Goal: Task Accomplishment & Management: Complete application form

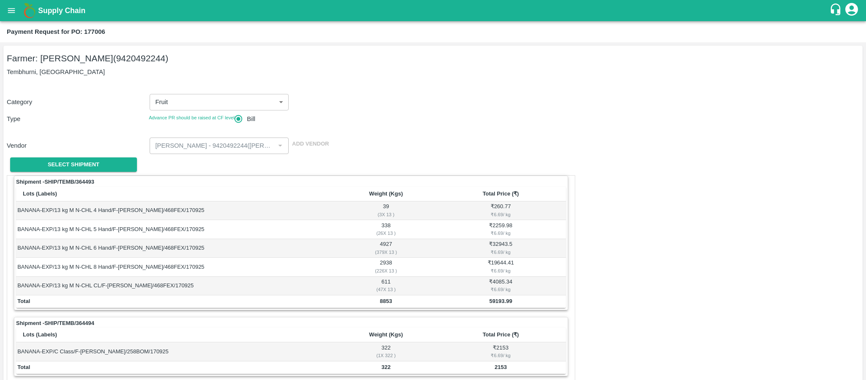
click at [11, 14] on icon "open drawer" at bounding box center [11, 10] width 9 height 9
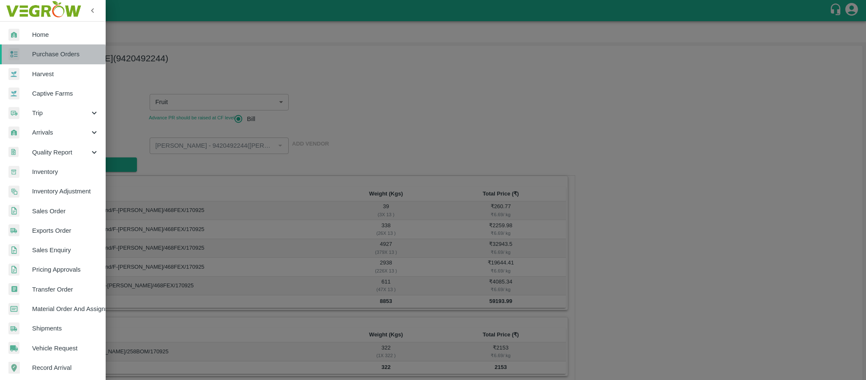
click at [41, 55] on span "Purchase Orders" at bounding box center [65, 53] width 67 height 9
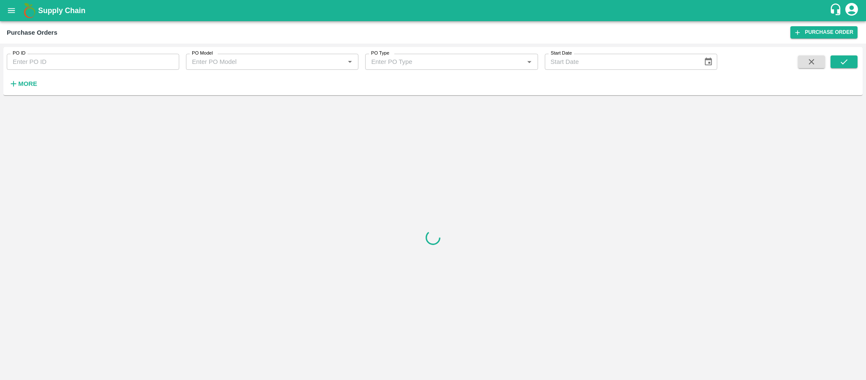
click at [56, 56] on input "PO ID" at bounding box center [93, 62] width 172 height 16
paste input "177739"
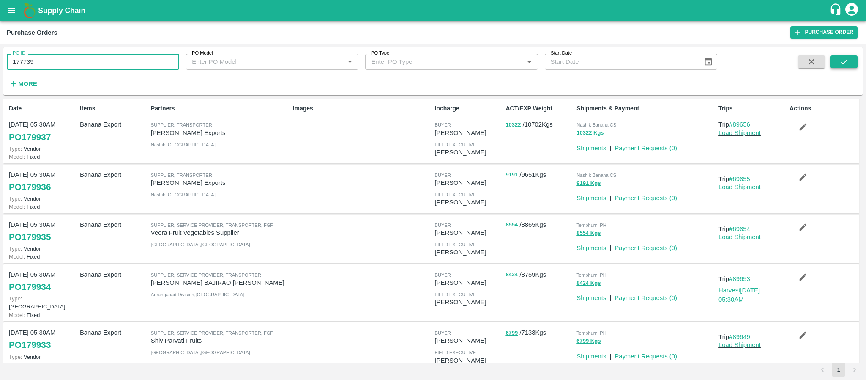
type input "177739"
click at [847, 64] on icon "submit" at bounding box center [843, 61] width 9 height 9
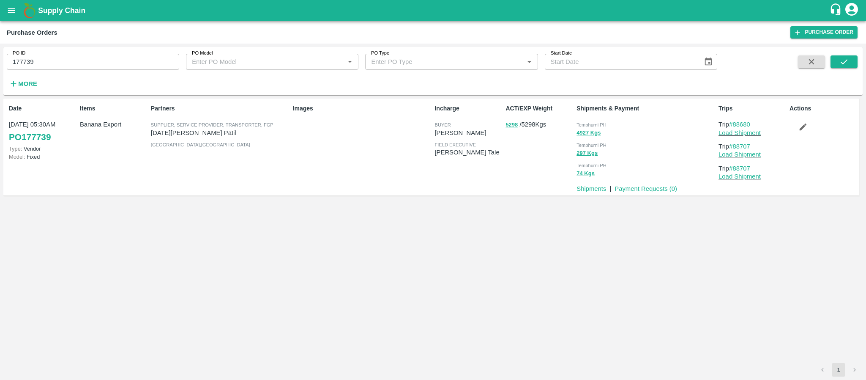
click at [198, 130] on p "Ashvin Vitthalrav Patil" at bounding box center [220, 132] width 139 height 9
copy p "Ashvin Vitthalrav Patil"
click at [272, 159] on div "Partners Supplier, Service Provider, Transporter, FGP Ashvin Vitthalrav Patil S…" at bounding box center [219, 147] width 142 height 92
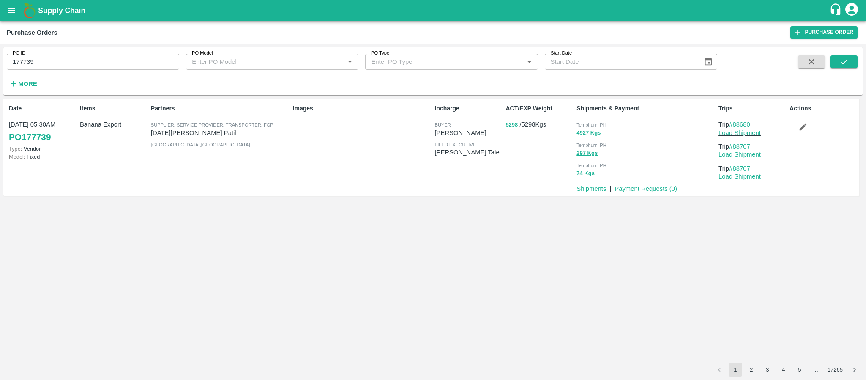
click at [52, 68] on input "177739" at bounding box center [93, 62] width 172 height 16
click at [600, 122] on span "Tembhurni PH" at bounding box center [592, 124] width 30 height 5
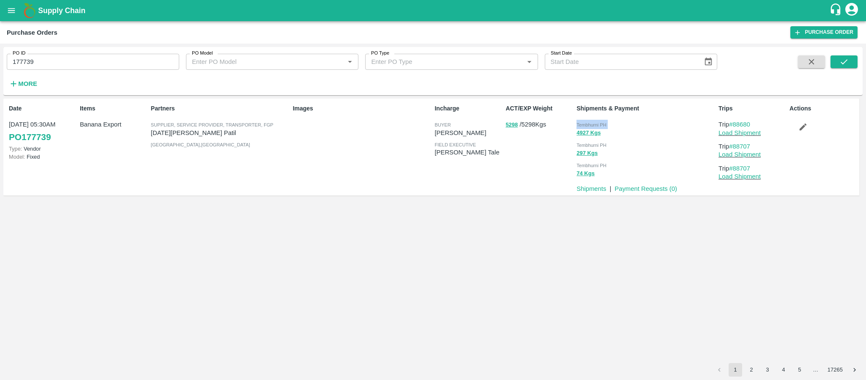
click at [600, 122] on span "Tembhurni PH" at bounding box center [592, 124] width 30 height 5
click at [39, 66] on input "177739" at bounding box center [93, 62] width 172 height 16
click at [264, 179] on div "Partners Supplier, Service Provider, Transporter, FGP Ashvin Vitthalrav Patil S…" at bounding box center [219, 147] width 142 height 92
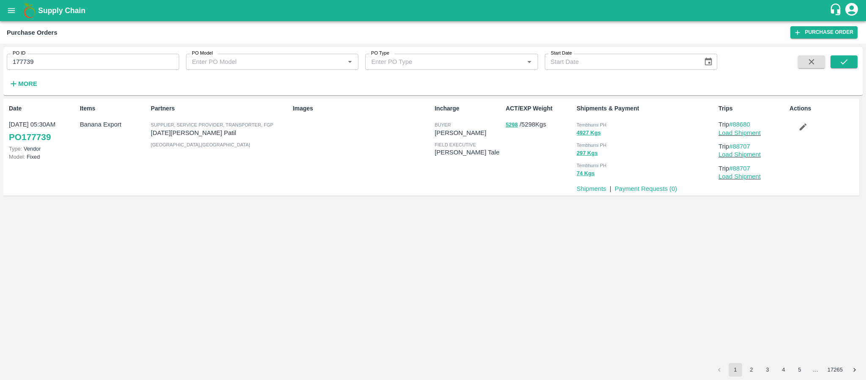
click at [107, 143] on div "Items Banana Export" at bounding box center [112, 147] width 71 height 92
copy p "Banana Export"
click at [107, 143] on div "Items Banana Export" at bounding box center [112, 147] width 71 height 92
click at [523, 174] on div "ACT/EXP Weight 5298 / 5298 Kgs" at bounding box center [537, 147] width 71 height 92
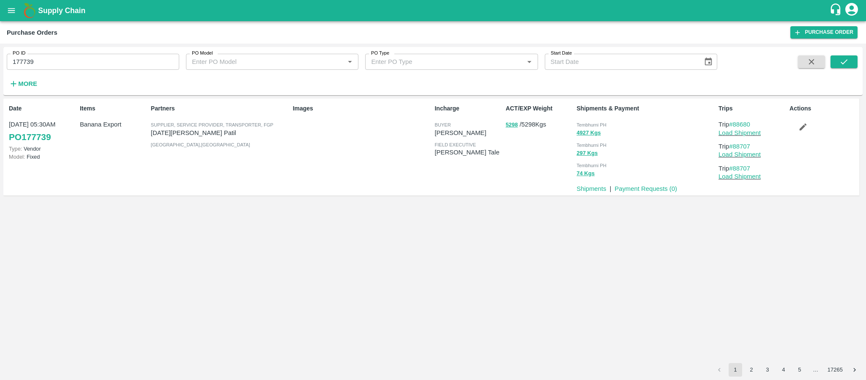
click at [528, 123] on p "5298 / 5298 Kgs" at bounding box center [540, 125] width 68 height 10
copy p "5298"
click at [487, 210] on div "Date 20 Sep, 05:30AM PO 177739 Type: Vendor Model: Fixed Items Banana Export Pa…" at bounding box center [432, 230] width 859 height 264
click at [650, 185] on link "Payment Requests ( 0 )" at bounding box center [646, 188] width 63 height 7
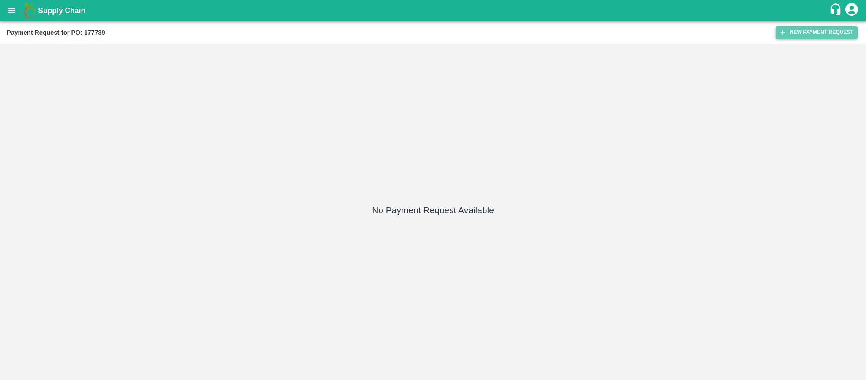
click at [799, 35] on button "New Payment Request" at bounding box center [817, 32] width 82 height 12
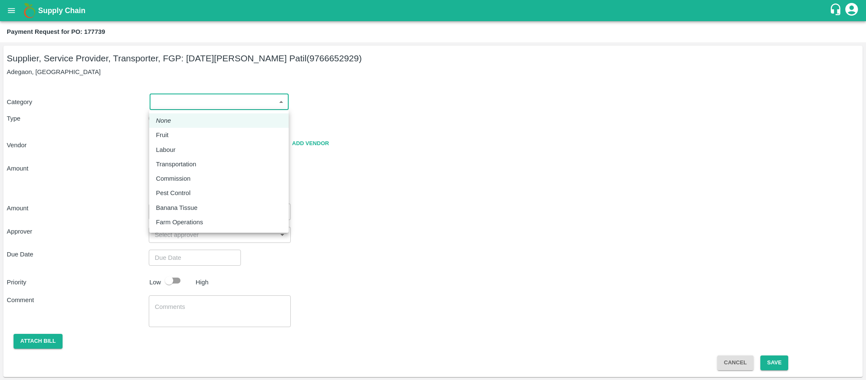
drag, startPoint x: 180, startPoint y: 101, endPoint x: 180, endPoint y: 121, distance: 20.3
click at [180, 102] on body "Supply Chain Payment Request for PO: 177739 Supplier, Service Provider, Transpo…" at bounding box center [433, 190] width 866 height 380
click at [163, 136] on p "Fruit" at bounding box center [162, 134] width 13 height 9
type input "1"
type input "Ashvin Vitthalrav Patil - 9766652929(Supplier, Service Provider, Transporter, F…"
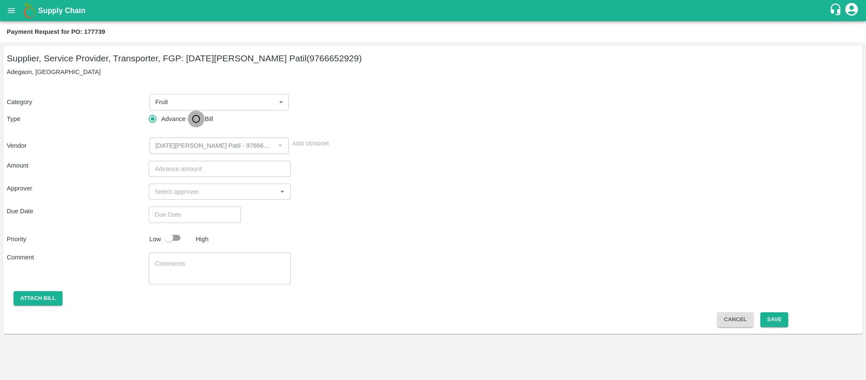
click at [197, 118] on input "Bill" at bounding box center [196, 118] width 17 height 17
radio input "true"
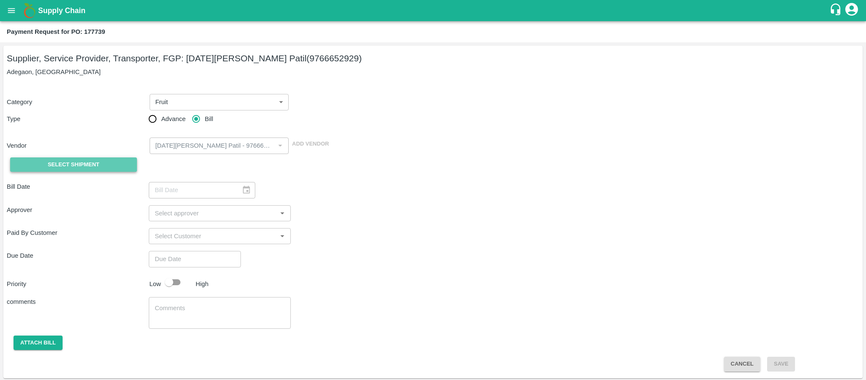
click at [87, 160] on span "Select Shipment" at bounding box center [74, 165] width 52 height 10
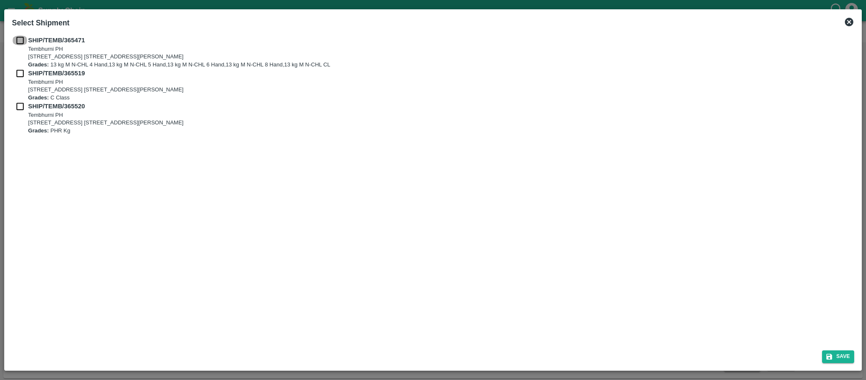
drag, startPoint x: 19, startPoint y: 41, endPoint x: 16, endPoint y: 71, distance: 31.0
click at [19, 41] on input "checkbox" at bounding box center [20, 40] width 16 height 9
checkbox input "true"
click at [16, 72] on input "checkbox" at bounding box center [20, 72] width 16 height 9
checkbox input "true"
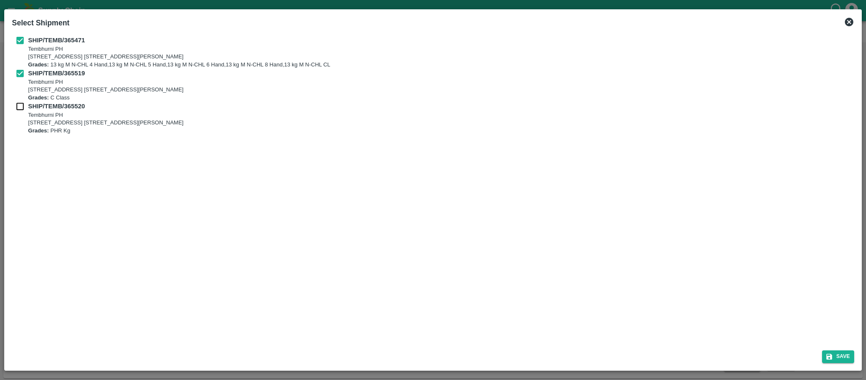
click at [16, 98] on div "SHIP/TEMB/365519 Tembhurni PH Tembhurni PH 205, PLOT NO. E-5, YASHSHREE INDUSTR…" at bounding box center [433, 84] width 842 height 33
click at [18, 102] on input "checkbox" at bounding box center [20, 105] width 16 height 9
checkbox input "true"
click at [848, 355] on button "Save" at bounding box center [838, 356] width 32 height 12
type input "21/09/2025"
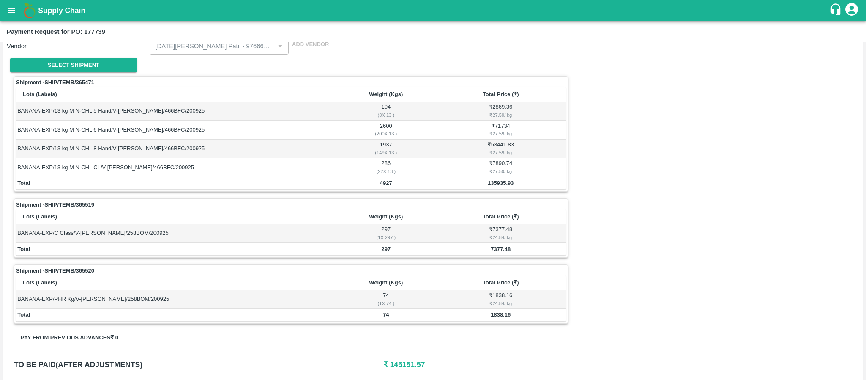
scroll to position [127, 0]
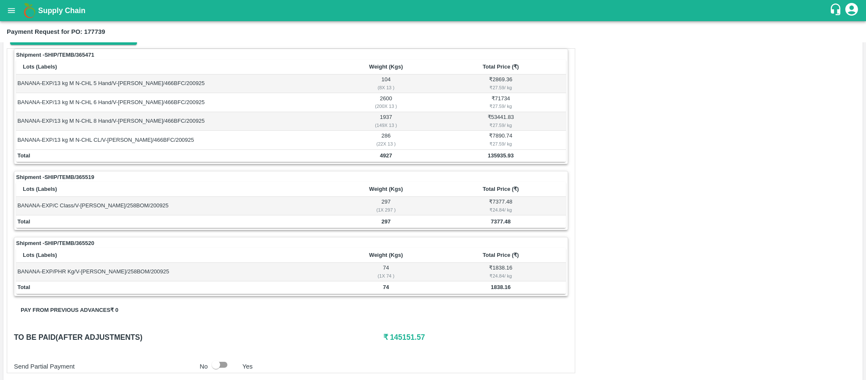
click at [505, 161] on td "135935.93" at bounding box center [501, 156] width 130 height 13
copy b "135935.93"
click at [501, 224] on b "7377.48" at bounding box center [501, 221] width 20 height 6
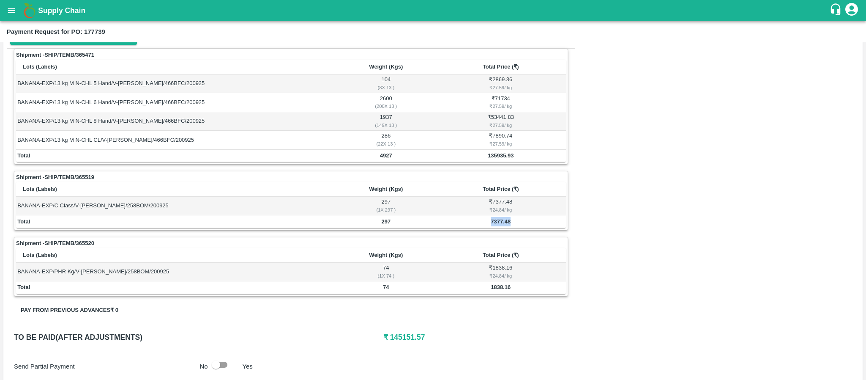
copy b "7377.48"
click at [491, 294] on td "1838.16" at bounding box center [501, 287] width 130 height 13
copy b "1838.16"
click at [439, 186] on th "Total Price (₹)" at bounding box center [501, 189] width 130 height 15
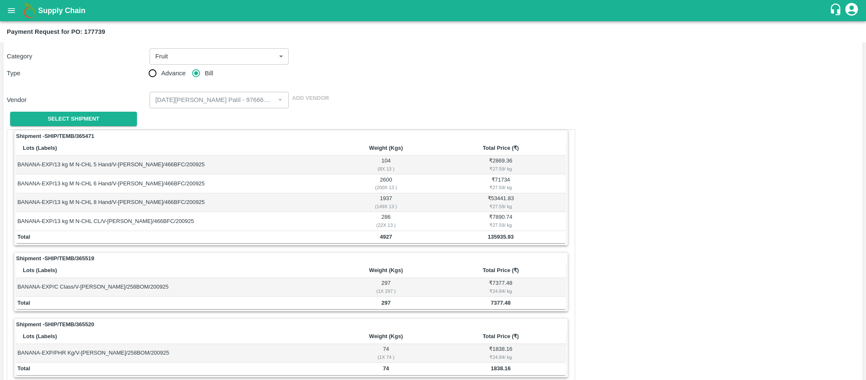
scroll to position [0, 0]
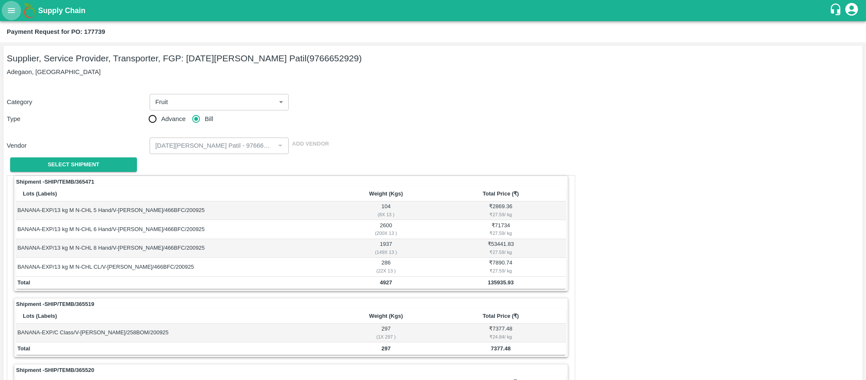
click at [11, 9] on icon "open drawer" at bounding box center [11, 10] width 9 height 9
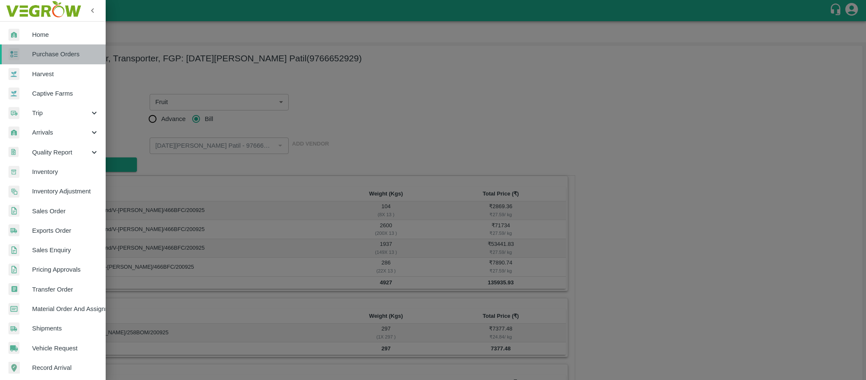
click at [44, 51] on span "Purchase Orders" at bounding box center [65, 53] width 67 height 9
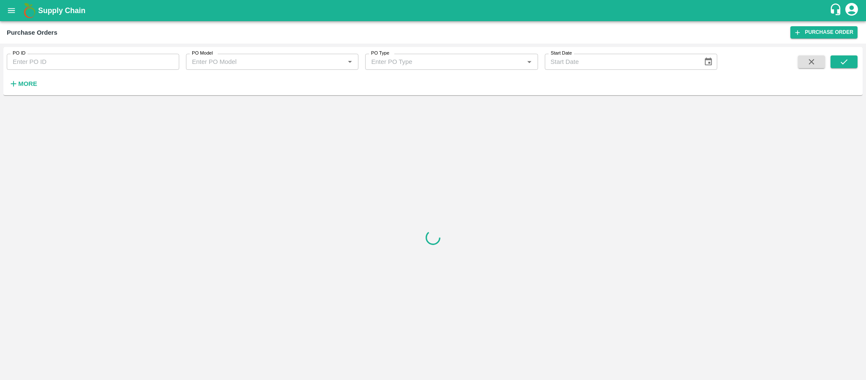
click at [65, 67] on input "PO ID" at bounding box center [93, 62] width 172 height 16
paste input "177544"
type input "177544"
click at [849, 65] on button "submit" at bounding box center [844, 61] width 27 height 13
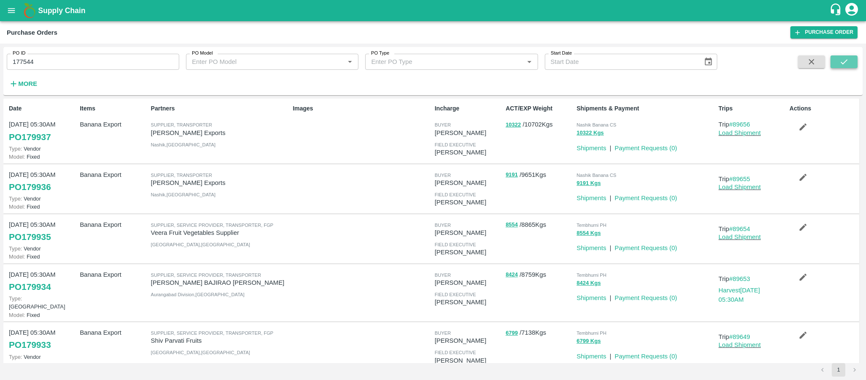
click at [842, 61] on icon "submit" at bounding box center [843, 61] width 9 height 9
click at [837, 60] on button "submit" at bounding box center [844, 61] width 27 height 13
click at [90, 61] on input "PO ID" at bounding box center [93, 62] width 172 height 16
paste input "177544"
click at [851, 58] on button "submit" at bounding box center [844, 61] width 27 height 13
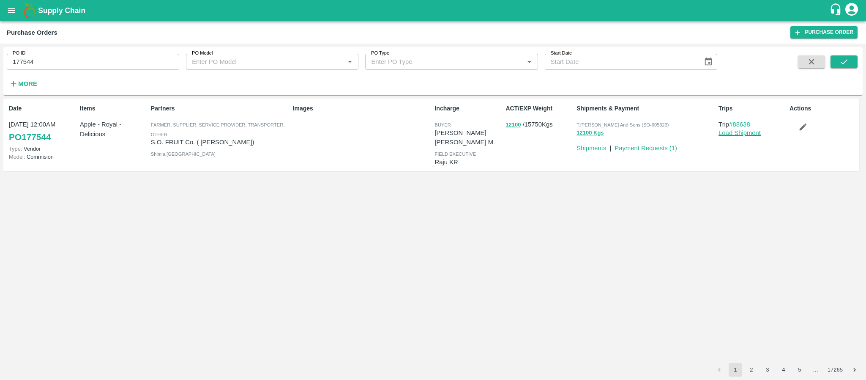
click at [189, 145] on p "S.O. FRUIT Co. ( Sardevan Singh)" at bounding box center [220, 141] width 139 height 9
copy p "S.O. FRUIT Co. ( Sardevan Singh)"
click at [363, 188] on div "Date 19 Sep, 12:00AM PO 177544 Type: Vendor Model: Commision Items Apple - Roya…" at bounding box center [432, 230] width 859 height 264
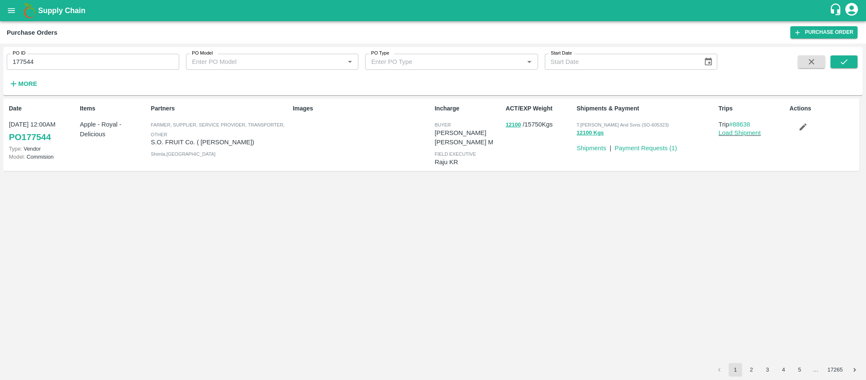
click at [100, 68] on input "177544" at bounding box center [93, 62] width 172 height 16
click at [368, 199] on div "Date 19 Sep, 12:00AM PO 177544 Type: Vendor Model: Commision Items Apple - Roya…" at bounding box center [432, 230] width 859 height 264
click at [102, 150] on div "Items Apple - Royal - Delicious" at bounding box center [112, 135] width 71 height 68
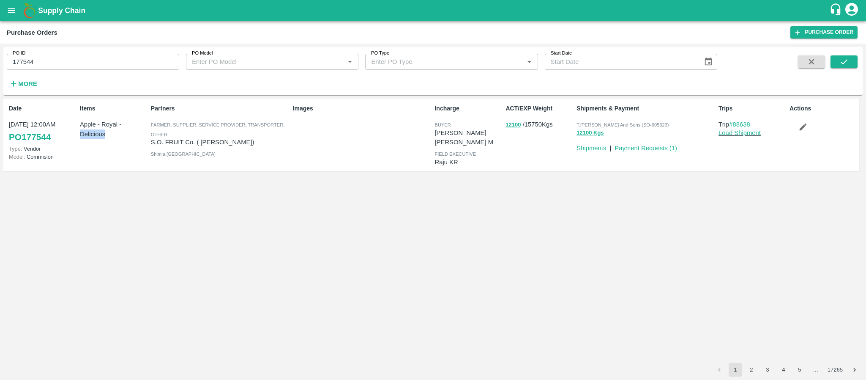
click at [102, 150] on div "Items Apple - Royal - Delicious" at bounding box center [112, 135] width 71 height 68
copy p "Apple - Royal - Delicious"
click at [537, 202] on div "Date 19 Sep, 12:00AM PO 177544 Type: Vendor Model: Commision Items Apple - Roya…" at bounding box center [432, 230] width 859 height 264
click at [581, 133] on button "12100 Kgs" at bounding box center [590, 133] width 27 height 10
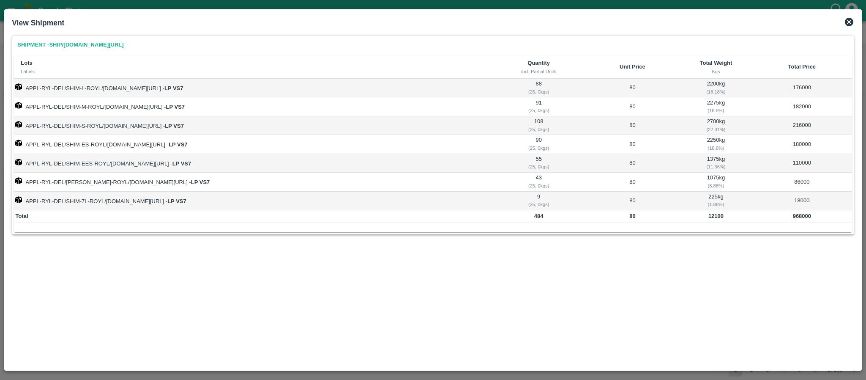
click at [711, 219] on b "12100" at bounding box center [715, 216] width 15 height 6
copy b "12100"
click at [851, 19] on icon at bounding box center [849, 22] width 8 height 8
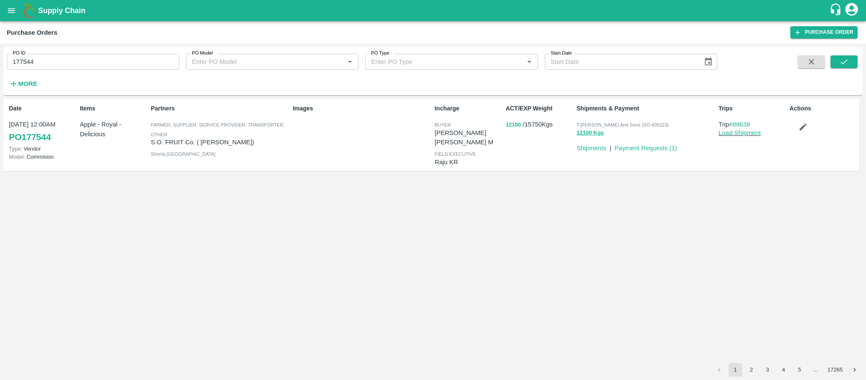
click at [506, 124] on button "12100" at bounding box center [513, 125] width 15 height 10
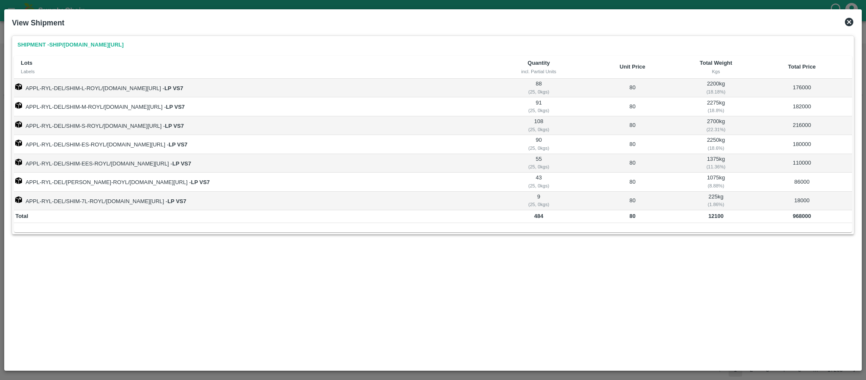
drag, startPoint x: 841, startPoint y: 22, endPoint x: 846, endPoint y: 22, distance: 5.1
click at [843, 22] on div "View Shipment" at bounding box center [432, 23] width 849 height 19
click at [847, 22] on icon at bounding box center [849, 22] width 8 height 8
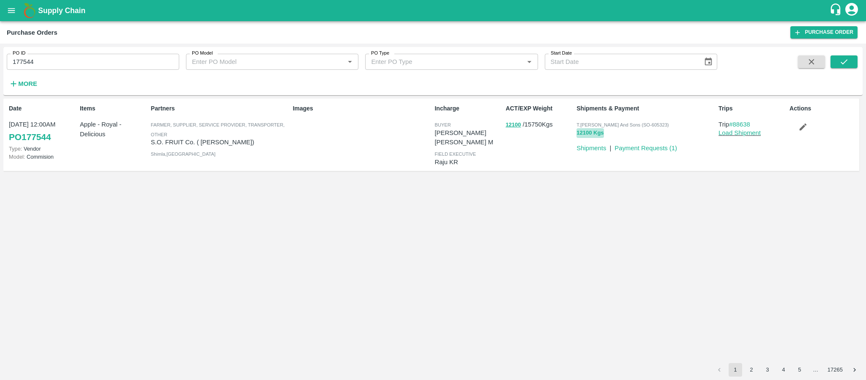
click at [582, 131] on button "12100 Kgs" at bounding box center [590, 133] width 27 height 10
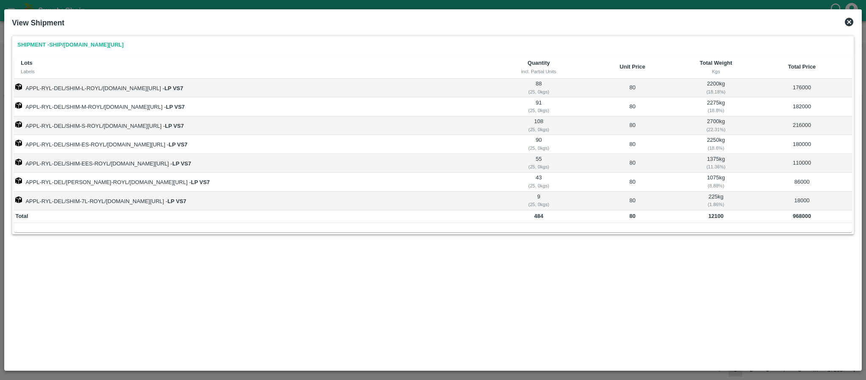
click at [848, 18] on icon at bounding box center [849, 22] width 10 height 10
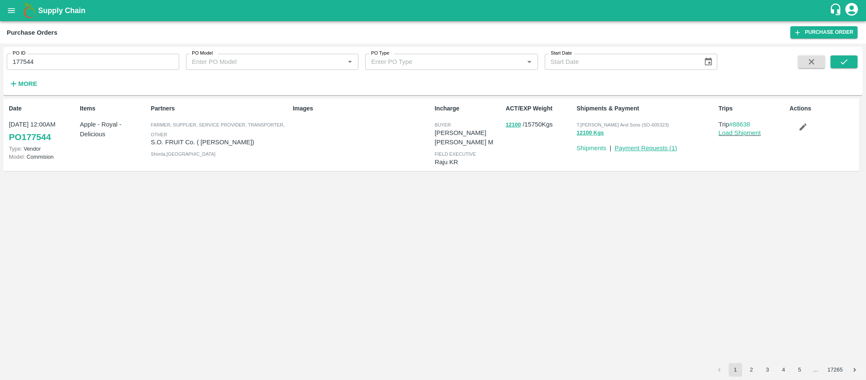
click at [637, 150] on link "Payment Requests ( 1 )" at bounding box center [646, 148] width 63 height 7
click at [582, 136] on button "12100 Kgs" at bounding box center [590, 133] width 27 height 10
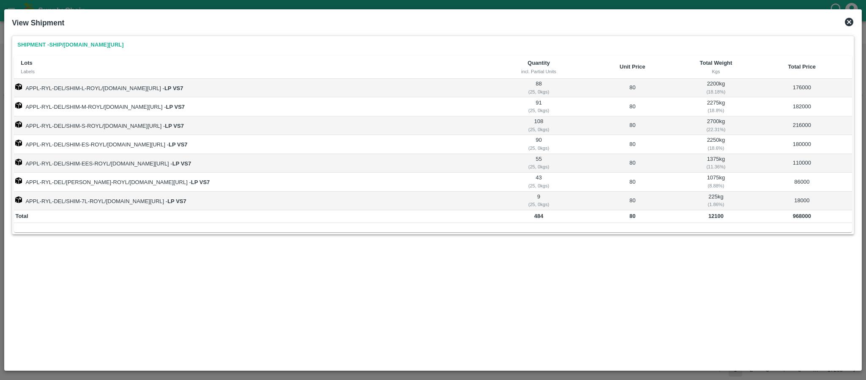
click at [791, 219] on td "968000" at bounding box center [802, 216] width 100 height 13
copy b "968000"
click at [722, 216] on b "12100" at bounding box center [715, 216] width 15 height 6
click at [720, 216] on b "12100" at bounding box center [715, 216] width 15 height 6
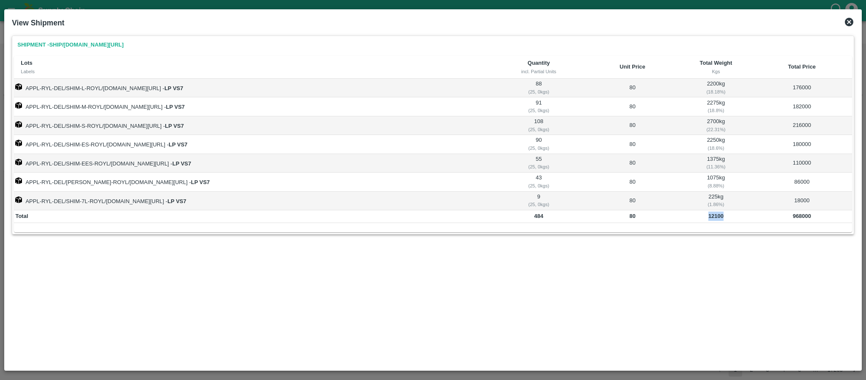
copy b "12100"
click at [720, 216] on b "12100" at bounding box center [715, 216] width 15 height 6
click at [336, 167] on td "APPL-RYL-DEL/SHIM-EES-ROYL/F-HP-S.O.FR/276BOM/190925 - LP VS7" at bounding box center [253, 163] width 478 height 19
click at [842, 23] on div "View Shipment" at bounding box center [432, 23] width 849 height 19
click at [845, 22] on icon at bounding box center [849, 22] width 8 height 8
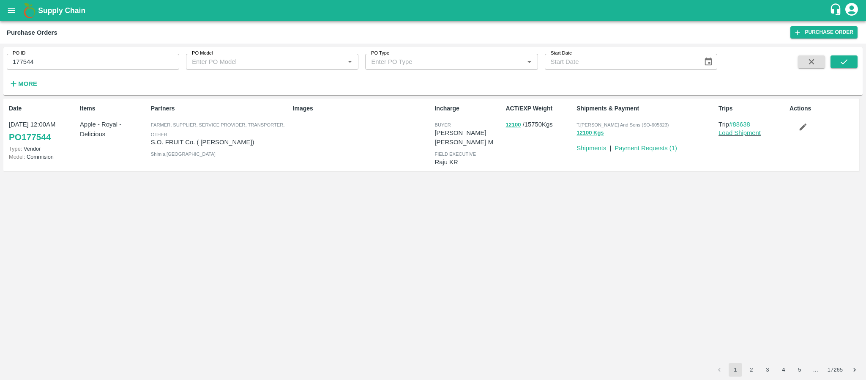
click at [107, 56] on input "177544" at bounding box center [93, 62] width 172 height 16
click at [106, 57] on input "177544" at bounding box center [93, 62] width 172 height 16
paste input "text"
click at [837, 72] on span at bounding box center [844, 72] width 27 height 35
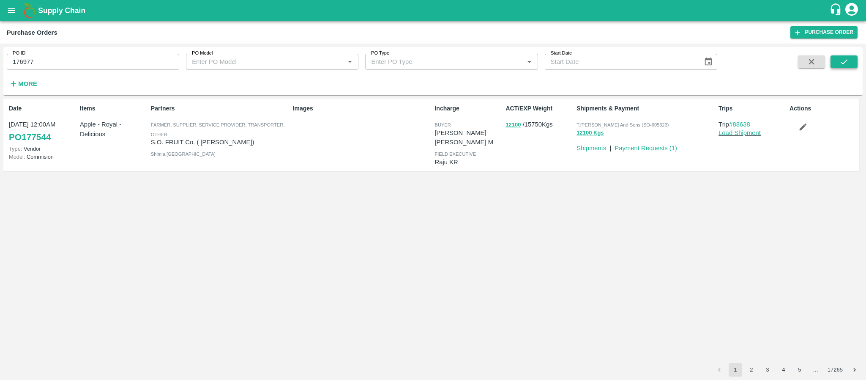
click at [842, 65] on icon "submit" at bounding box center [843, 61] width 9 height 9
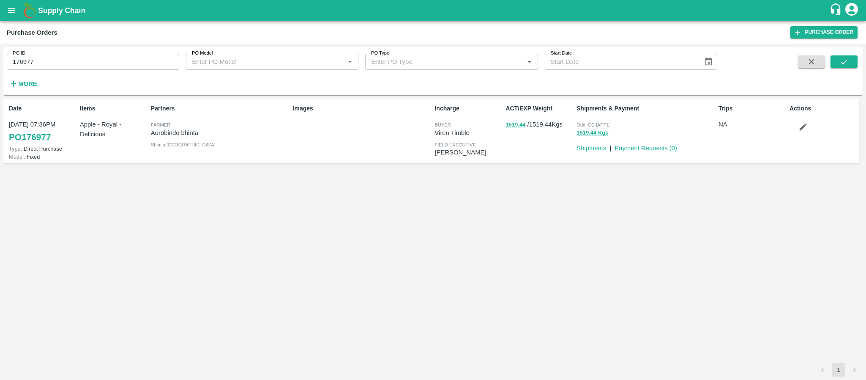
click at [184, 135] on p "Aurobindo bhinta" at bounding box center [220, 132] width 139 height 9
copy p "Aurobindo bhinta"
click at [590, 126] on span "Oddi CC [APPL]" at bounding box center [594, 124] width 34 height 5
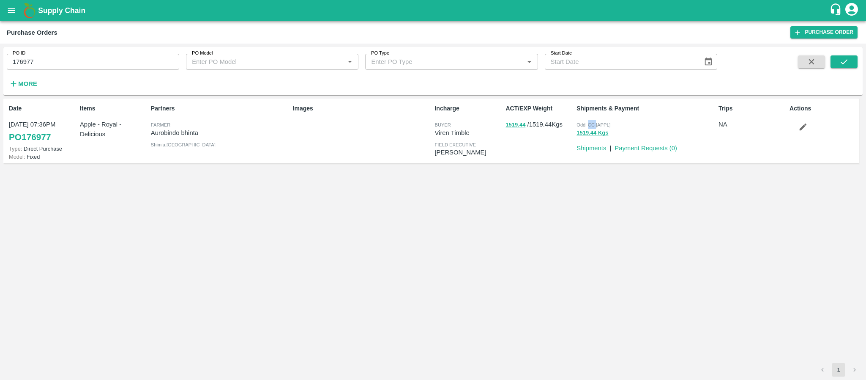
click at [590, 126] on span "Oddi CC [APPL]" at bounding box center [594, 124] width 34 height 5
copy p "Oddi CC [APPL] 1519.44 Kgs"
click at [49, 58] on input "176977" at bounding box center [93, 62] width 172 height 16
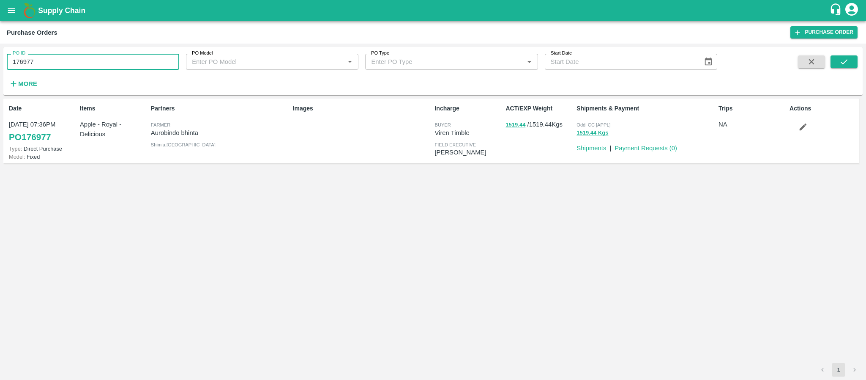
click at [89, 177] on div "Date 17 Sep, 07:36PM PO 176977 Type: Direct Purchase Model: Fixed Items Apple -…" at bounding box center [432, 230] width 859 height 264
click at [116, 146] on div "Items Apple - Royal - Delicious" at bounding box center [112, 131] width 71 height 60
click at [116, 145] on div "Items Apple - Royal - Delicious" at bounding box center [112, 131] width 71 height 60
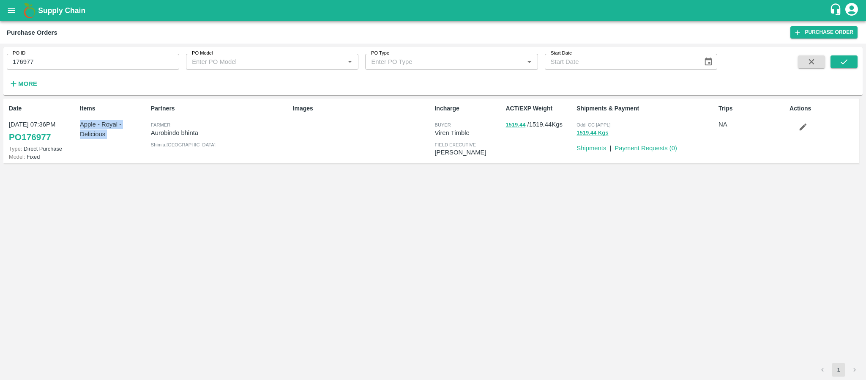
copy p "Apple - Royal - Delicious"
click at [400, 219] on div "Date 17 Sep, 07:36PM PO 176977 Type: Direct Purchase Model: Fixed Items Apple -…" at bounding box center [432, 230] width 859 height 264
click at [588, 132] on button "1519.44 Kgs" at bounding box center [593, 133] width 32 height 10
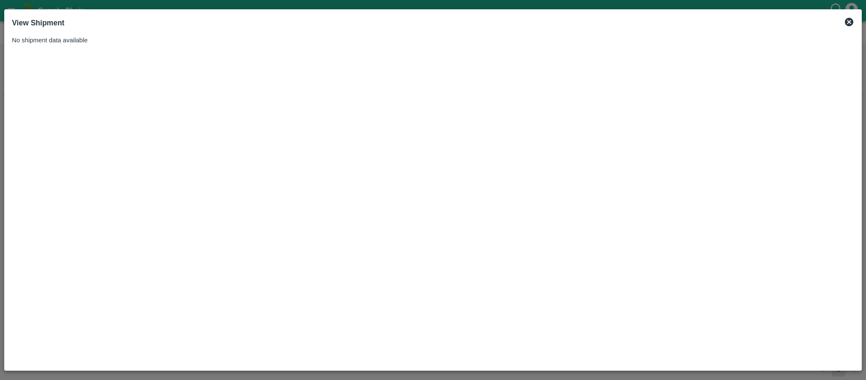
click at [848, 21] on icon at bounding box center [849, 22] width 10 height 10
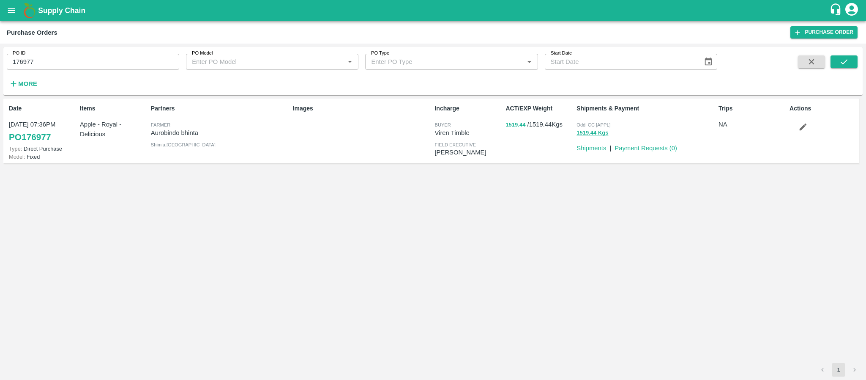
click at [515, 122] on button "1519.44" at bounding box center [516, 125] width 20 height 10
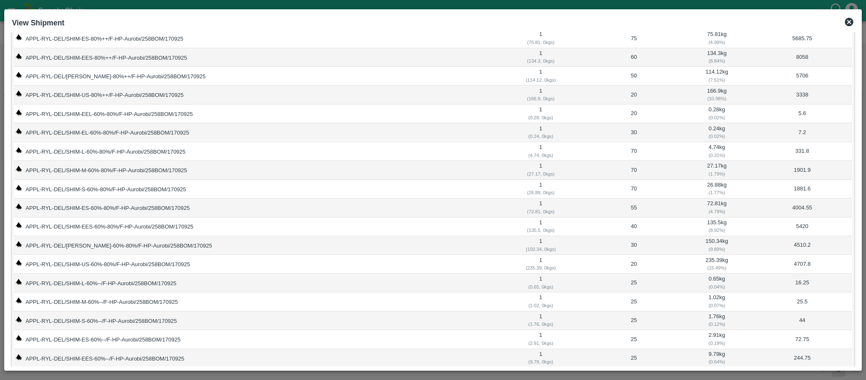
scroll to position [251, 0]
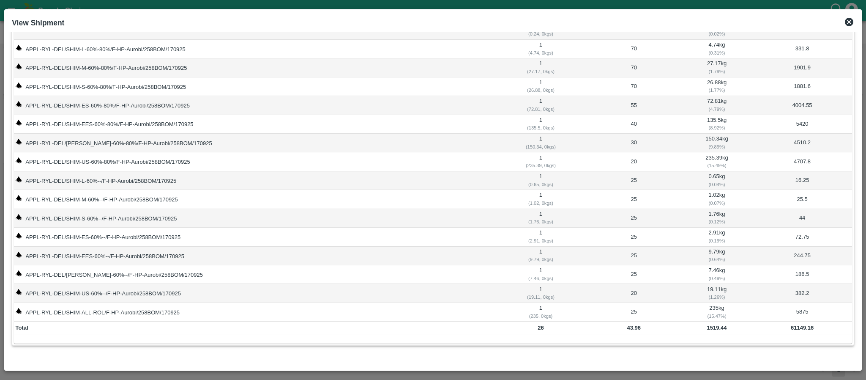
click at [850, 22] on icon at bounding box center [849, 22] width 10 height 10
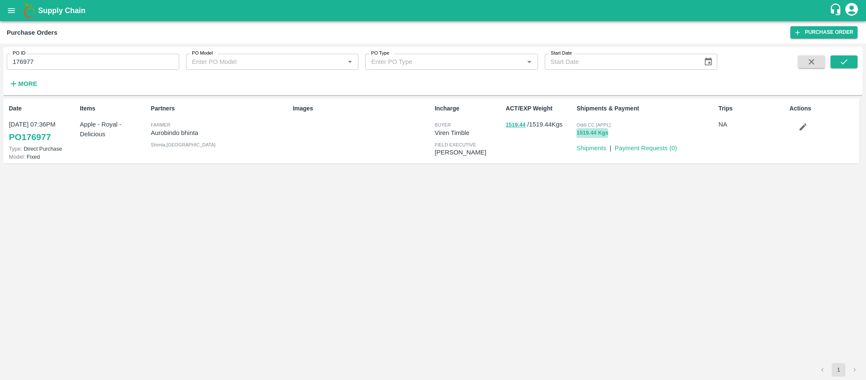
click at [587, 131] on button "1519.44 Kgs" at bounding box center [593, 133] width 32 height 10
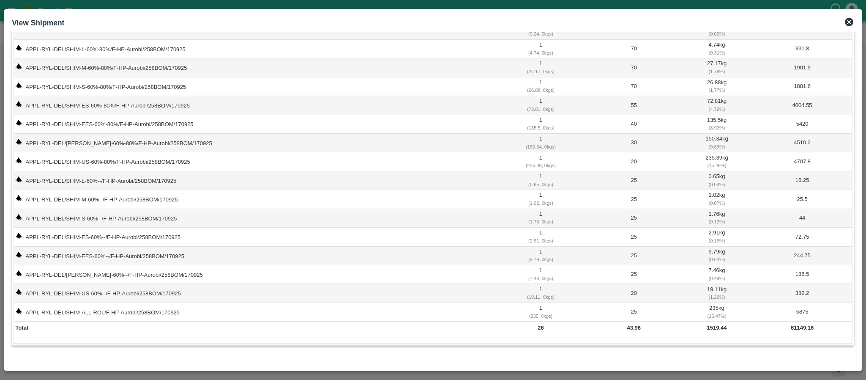
click at [713, 331] on td "1519.44" at bounding box center [716, 327] width 71 height 13
copy b "1519.44"
click at [789, 331] on td "61149.16" at bounding box center [801, 327] width 99 height 13
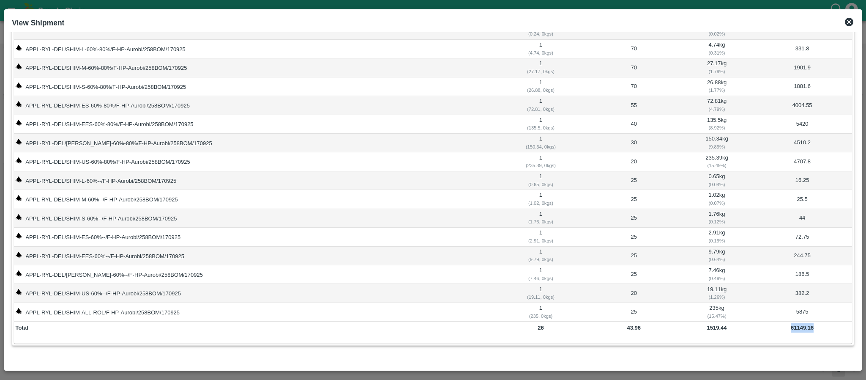
copy b "61149.16"
click at [707, 327] on b "1519.44" at bounding box center [717, 327] width 20 height 6
click at [511, 227] on td "1 ( 2.91, 0 kgs)" at bounding box center [541, 236] width 92 height 19
click at [792, 327] on b "61149.16" at bounding box center [802, 327] width 23 height 6
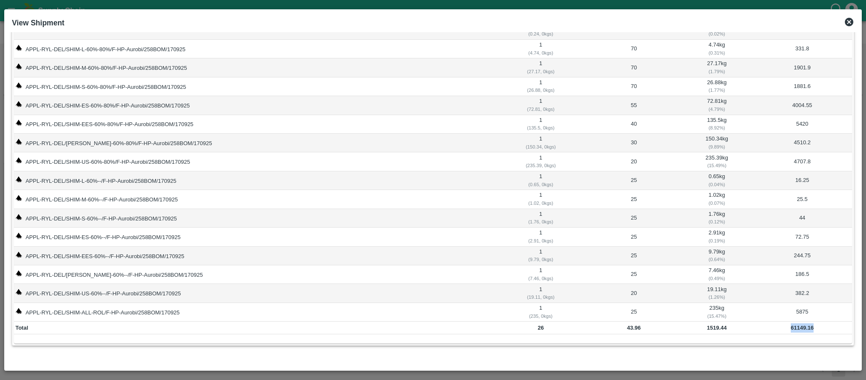
click at [792, 327] on b "61149.16" at bounding box center [802, 327] width 23 height 6
click at [738, 276] on div "( 0.49 %)" at bounding box center [717, 278] width 68 height 8
click at [791, 326] on b "61149.16" at bounding box center [802, 327] width 23 height 6
click at [707, 329] on b "1519.44" at bounding box center [717, 327] width 20 height 6
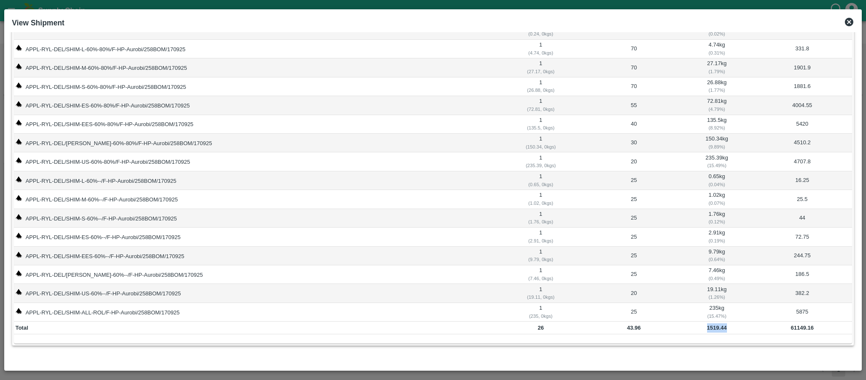
click at [707, 329] on b "1519.44" at bounding box center [717, 327] width 20 height 6
click at [331, 210] on td "APPL-RYL-DEL/SHIM-S-60%--/F-HP-Aurobi/258BOM/170925" at bounding box center [254, 218] width 481 height 19
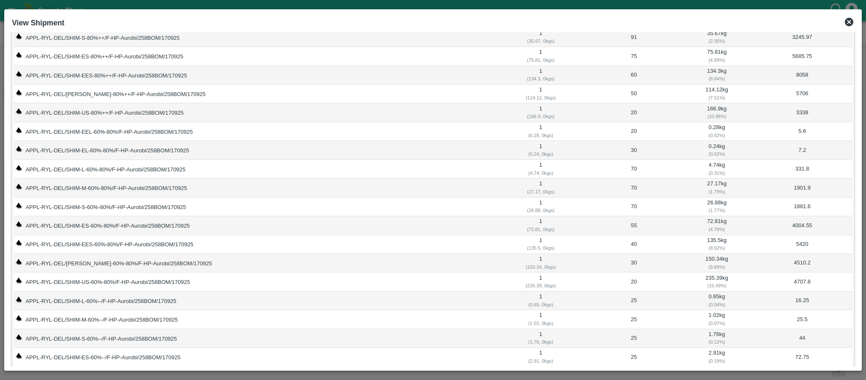
scroll to position [125, 0]
click at [849, 27] on icon at bounding box center [849, 22] width 10 height 10
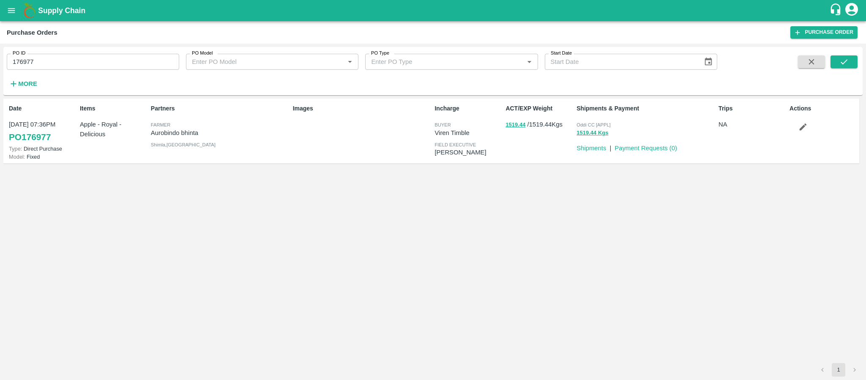
click at [68, 65] on input "176977" at bounding box center [93, 62] width 172 height 16
paste input "text"
click at [834, 57] on button "submit" at bounding box center [844, 61] width 27 height 13
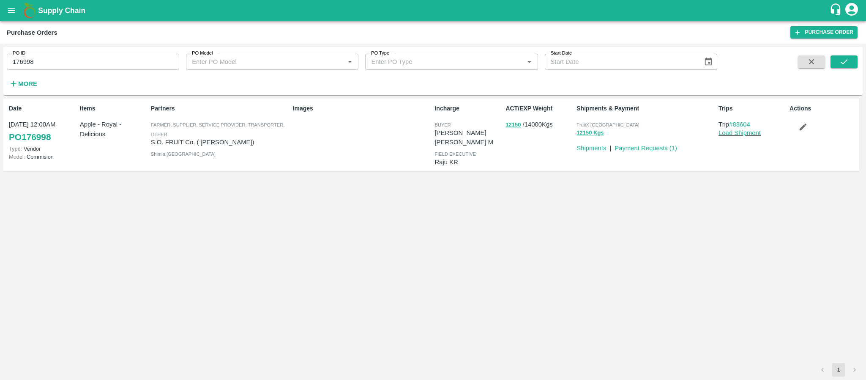
click at [196, 141] on p "S.O. FRUIT Co. ( Sardevan Singh)" at bounding box center [220, 141] width 139 height 9
click at [662, 202] on div "Date 17 Sep, 12:00AM PO 176998 Type: Vendor Model: Commision Items Apple - Roya…" at bounding box center [432, 230] width 859 height 264
click at [642, 146] on link "Payment Requests ( 1 )" at bounding box center [646, 148] width 63 height 7
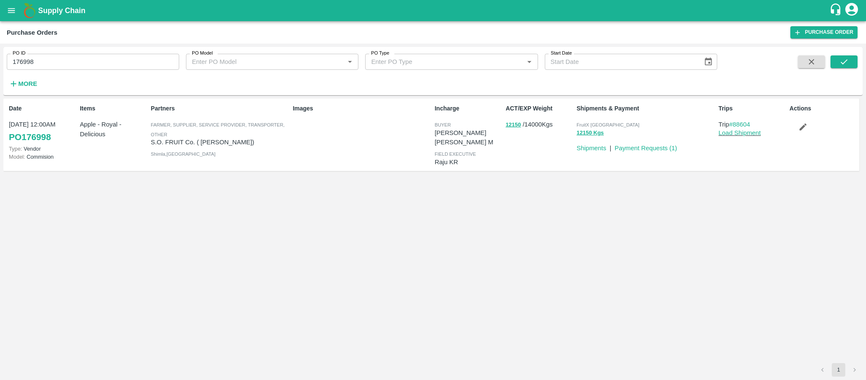
click at [188, 143] on p "S.O. FRUIT Co. ( Sardevan Singh)" at bounding box center [220, 141] width 139 height 9
click at [367, 167] on div "Images" at bounding box center [361, 135] width 142 height 68
click at [599, 117] on div "FruitX Bangalore 12150 Kgs" at bounding box center [644, 128] width 142 height 24
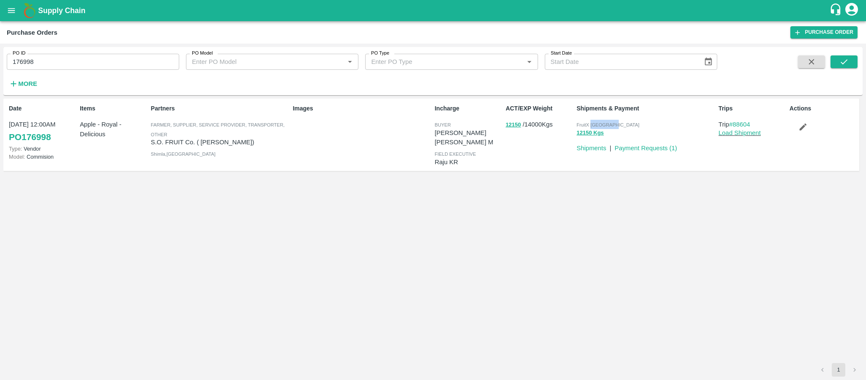
click at [599, 117] on div "FruitX Bangalore 12150 Kgs" at bounding box center [644, 128] width 142 height 24
click at [51, 68] on input "176998" at bounding box center [93, 62] width 172 height 16
click at [291, 200] on div "Date 17 Sep, 12:00AM PO 176998 Type: Vendor Model: Commision Items Apple - Roya…" at bounding box center [432, 230] width 859 height 264
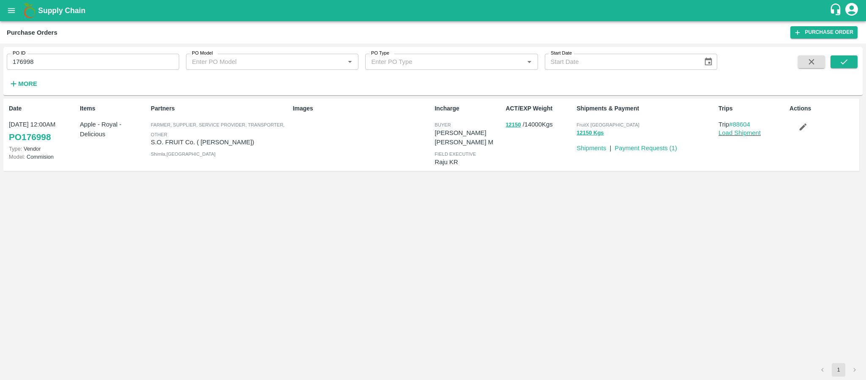
click at [224, 197] on div "Date 17 Sep, 12:00AM PO 176998 Type: Vendor Model: Commision Items Apple - Roya…" at bounding box center [432, 230] width 859 height 264
click at [113, 141] on div "Items Apple - Royal - Delicious" at bounding box center [112, 135] width 71 height 68
click at [113, 140] on div "Items Apple - Royal - Delicious" at bounding box center [112, 135] width 71 height 68
click at [314, 213] on div "Date 17 Sep, 12:00AM PO 176998 Type: Vendor Model: Commision Items Apple - Roya…" at bounding box center [432, 230] width 859 height 264
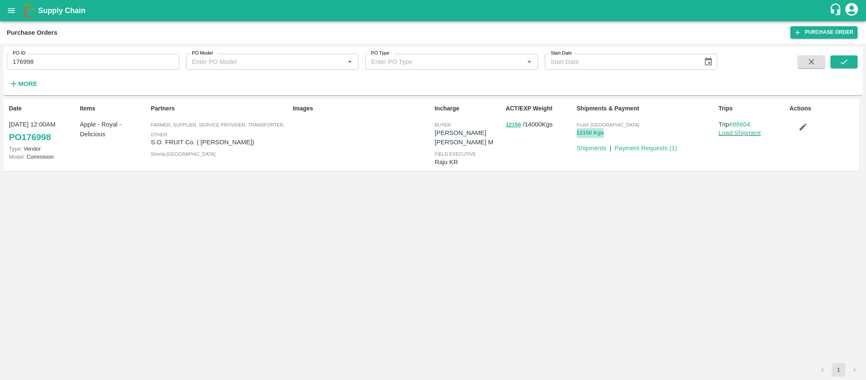
click at [581, 129] on button "12150 Kgs" at bounding box center [590, 133] width 27 height 10
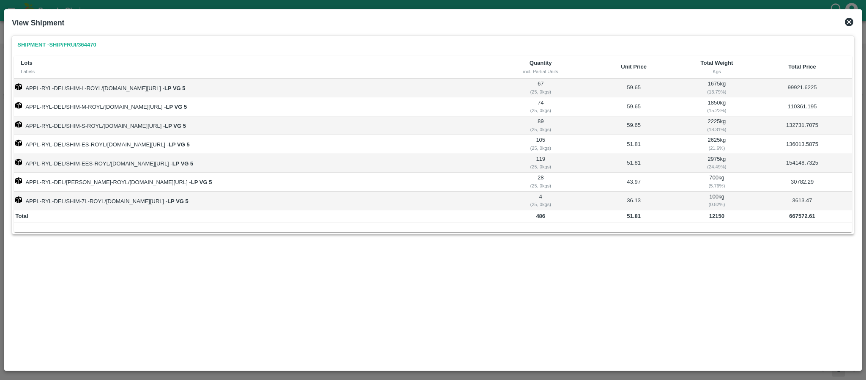
click at [712, 219] on b "12150" at bounding box center [716, 216] width 15 height 6
click at [591, 193] on td "36.13" at bounding box center [634, 200] width 95 height 19
click at [786, 216] on td "667572.61" at bounding box center [801, 216] width 99 height 13
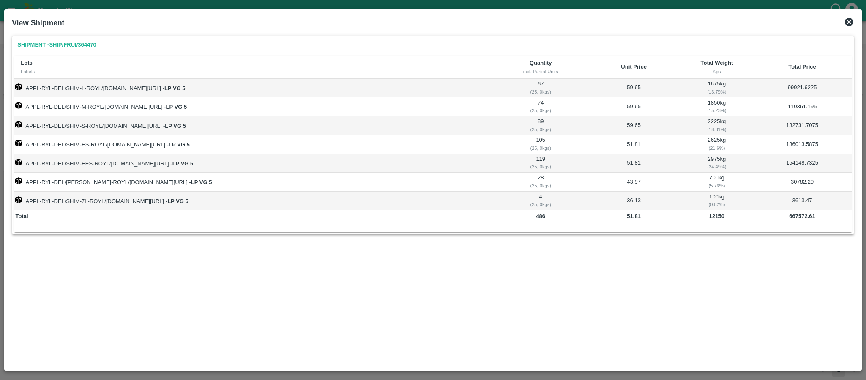
click at [714, 217] on b "12150" at bounding box center [716, 216] width 15 height 6
click at [443, 227] on div "Lots Labels Quantity incl. Partial Units Unit Price Total Weight Kgs Total Pric…" at bounding box center [433, 144] width 838 height 176
click at [415, 239] on div "Shipment - SHIP/FRUI/364470 Lots Labels Quantity incl. Partial Units Unit Price…" at bounding box center [433, 143] width 842 height 215
click at [844, 19] on icon at bounding box center [849, 22] width 10 height 10
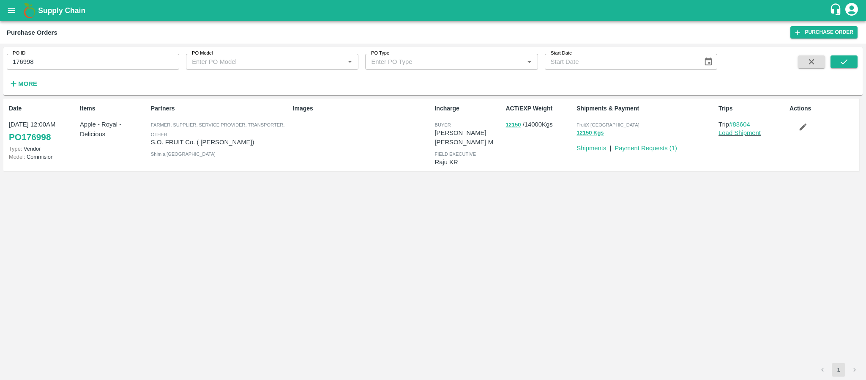
click at [42, 63] on input "176998" at bounding box center [93, 62] width 172 height 16
paste input "text"
click at [841, 54] on div "PO ID 173293 PO ID PO Model PO Model   * PO Type PO Type   * Start Date Start D…" at bounding box center [432, 70] width 859 height 41
click at [847, 67] on button "submit" at bounding box center [844, 61] width 27 height 13
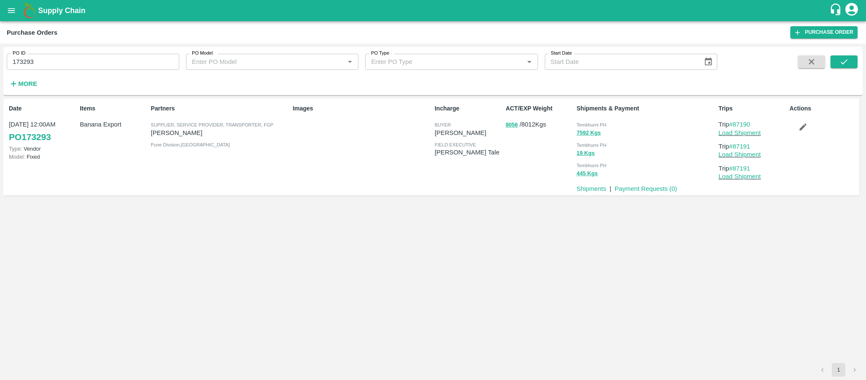
click at [170, 132] on p "[PERSON_NAME]" at bounding box center [220, 132] width 139 height 9
click at [379, 147] on div "Images" at bounding box center [361, 147] width 142 height 92
click at [103, 126] on p "Banana Export" at bounding box center [114, 124] width 68 height 9
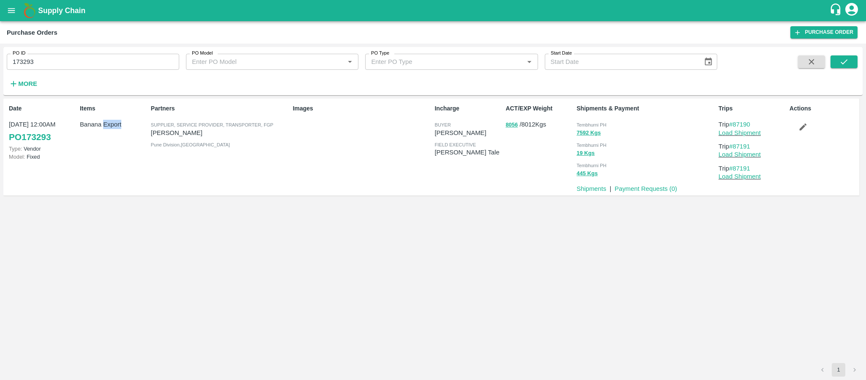
click at [103, 126] on p "Banana Export" at bounding box center [114, 124] width 68 height 9
click at [353, 160] on div "Images" at bounding box center [361, 147] width 142 height 92
click at [39, 63] on input "173293" at bounding box center [93, 62] width 172 height 16
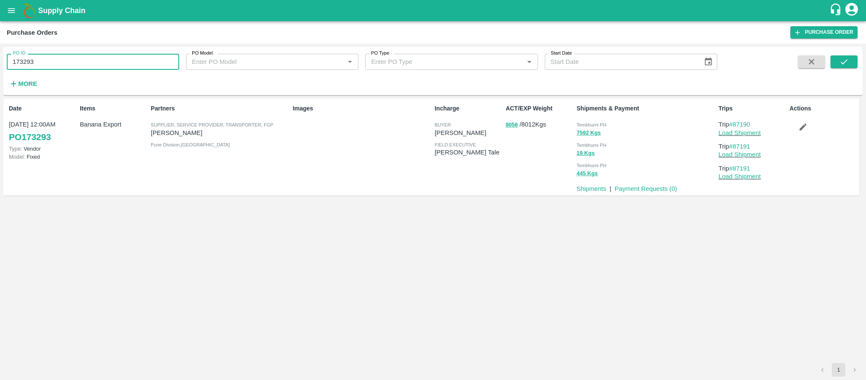
paste input "text"
click at [28, 60] on input "48763" at bounding box center [93, 62] width 172 height 16
click at [85, 61] on input "48763" at bounding box center [93, 62] width 172 height 16
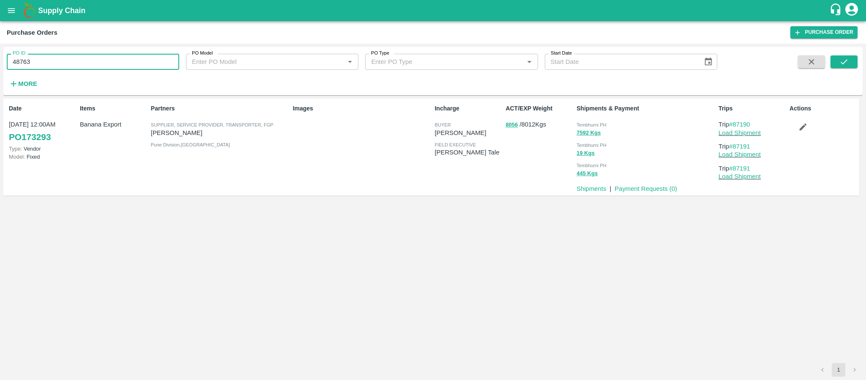
paste input "text"
type input "173293"
click at [371, 189] on div "Images" at bounding box center [361, 147] width 142 height 92
click at [205, 196] on div "Date 01 Sep, 12:00AM PO 173293 Type: Vendor Model: Fixed Items Banana Export Pa…" at bounding box center [433, 151] width 853 height 98
click at [99, 137] on div "Items Banana Export" at bounding box center [112, 147] width 71 height 92
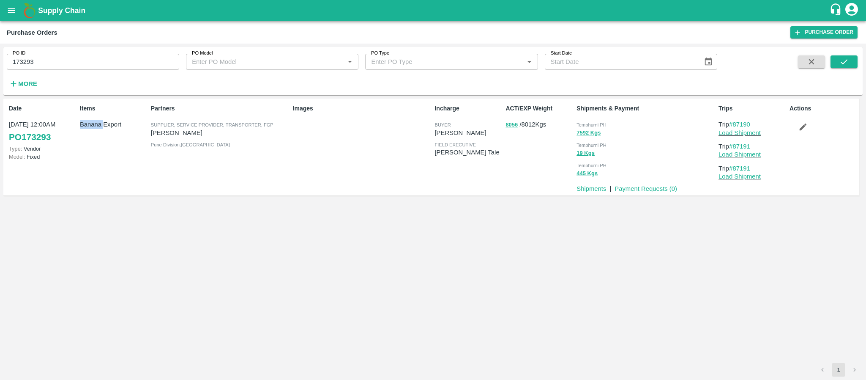
click at [99, 137] on div "Items Banana Export" at bounding box center [112, 147] width 71 height 92
drag, startPoint x: 99, startPoint y: 137, endPoint x: 92, endPoint y: 137, distance: 7.2
click at [92, 137] on div "Items Banana Export" at bounding box center [112, 147] width 71 height 92
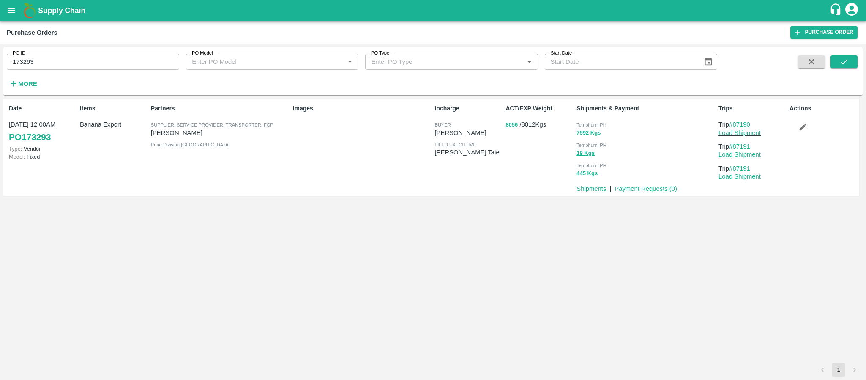
click at [451, 190] on div "Incharge buyer Ajit Otari field executive jaydip Tale" at bounding box center [466, 147] width 71 height 92
click at [450, 191] on div "Incharge buyer Ajit Otari field executive jaydip Tale" at bounding box center [466, 147] width 71 height 92
click at [500, 183] on div "Incharge buyer Ajit Otari field executive jaydip Tale" at bounding box center [466, 147] width 71 height 92
click at [647, 189] on link "Payment Requests ( 0 )" at bounding box center [646, 188] width 63 height 7
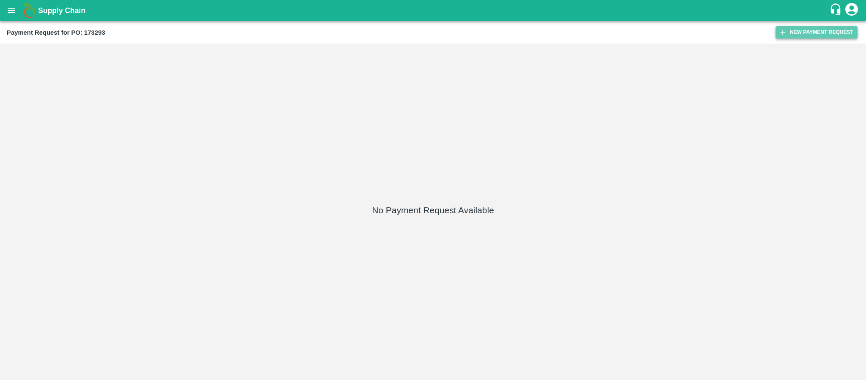
click at [804, 32] on button "New Payment Request" at bounding box center [817, 32] width 82 height 12
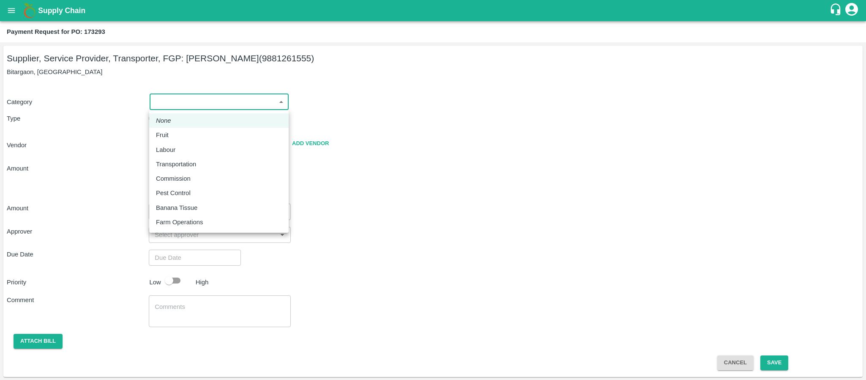
click at [177, 101] on body "Supply Chain Payment Request for PO: 173293 Supplier, Service Provider, Transpo…" at bounding box center [433, 190] width 866 height 380
click at [175, 134] on div "Fruit" at bounding box center [219, 134] width 126 height 9
type input "1"
type input "[PERSON_NAME] - 9881261555(Supplier, Service Provider, Transporter, FGP)"
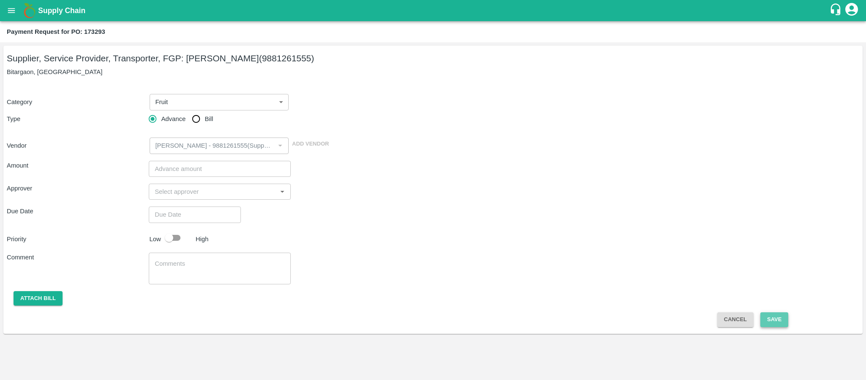
click at [768, 312] on button "Save" at bounding box center [774, 319] width 28 height 15
click at [197, 120] on input "Bill" at bounding box center [196, 118] width 17 height 17
radio input "true"
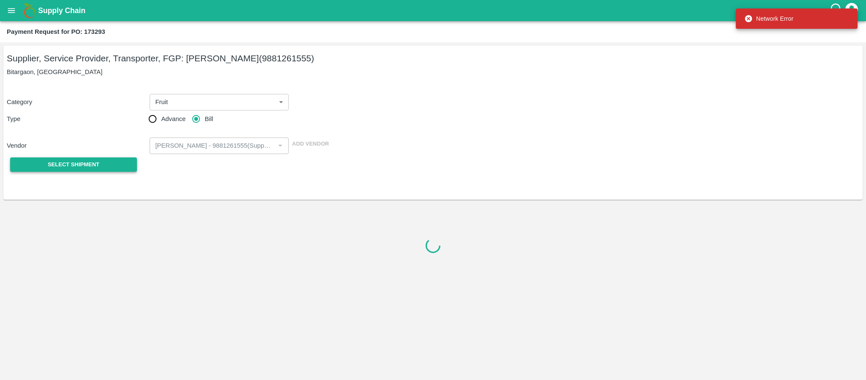
click at [91, 165] on span "Select Shipment" at bounding box center [74, 165] width 52 height 10
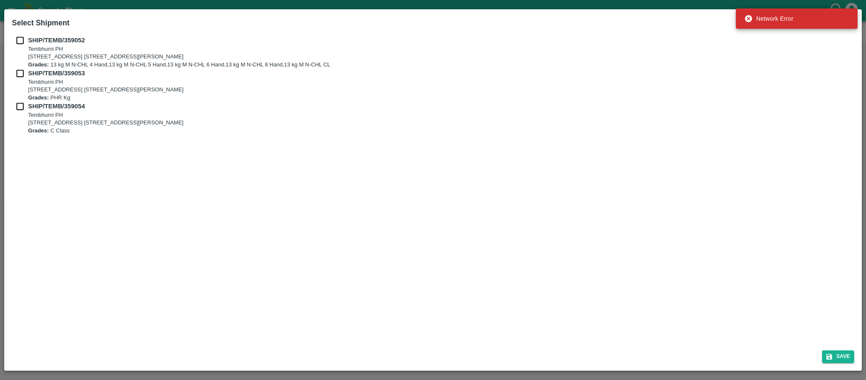
drag, startPoint x: 23, startPoint y: 37, endPoint x: 21, endPoint y: 58, distance: 21.7
click at [22, 37] on input "checkbox" at bounding box center [20, 40] width 16 height 9
checkbox input "true"
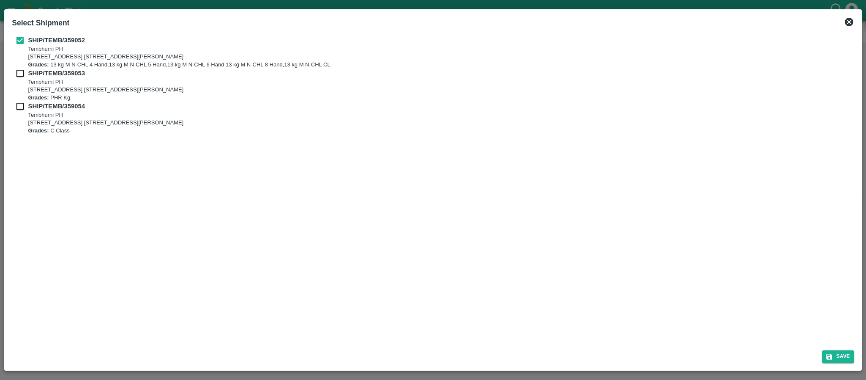
click at [19, 77] on input "checkbox" at bounding box center [20, 72] width 16 height 9
checkbox input "true"
click at [18, 104] on input "checkbox" at bounding box center [20, 105] width 16 height 9
checkbox input "true"
click at [839, 355] on button "Save" at bounding box center [838, 356] width 32 height 12
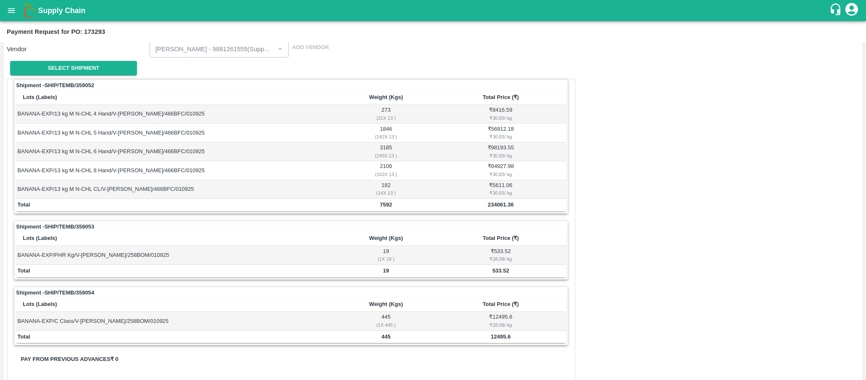
scroll to position [127, 0]
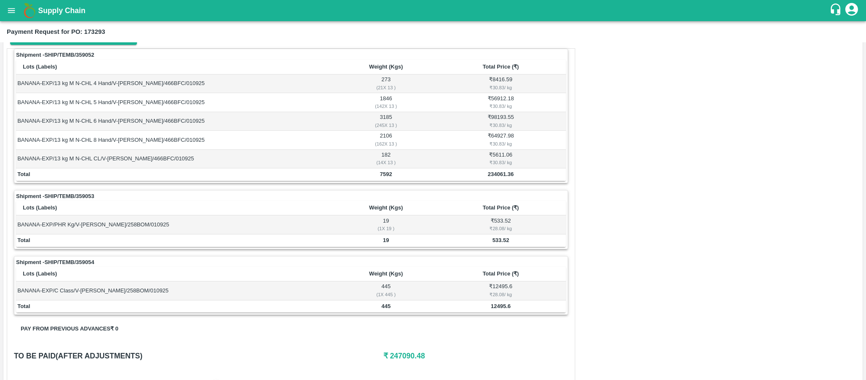
click at [501, 175] on b "234061.36" at bounding box center [501, 174] width 26 height 6
copy b "234061.36"
click at [500, 243] on b "533.52" at bounding box center [500, 240] width 17 height 6
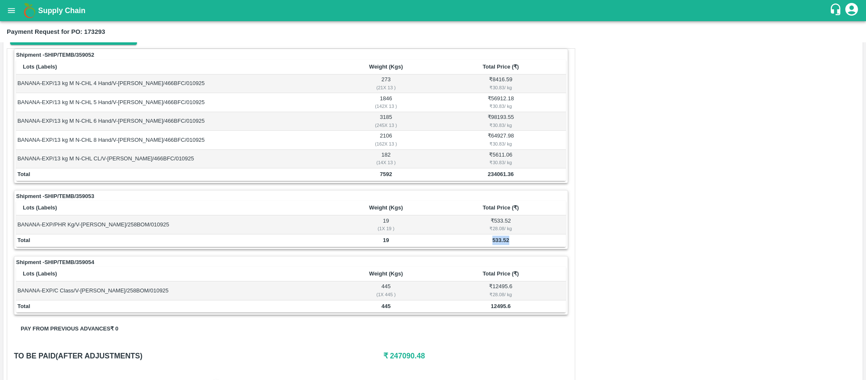
click at [500, 243] on b "533.52" at bounding box center [500, 240] width 17 height 6
copy b "533.52"
click at [501, 309] on b "12495.6" at bounding box center [501, 306] width 20 height 6
copy b "12495.6"
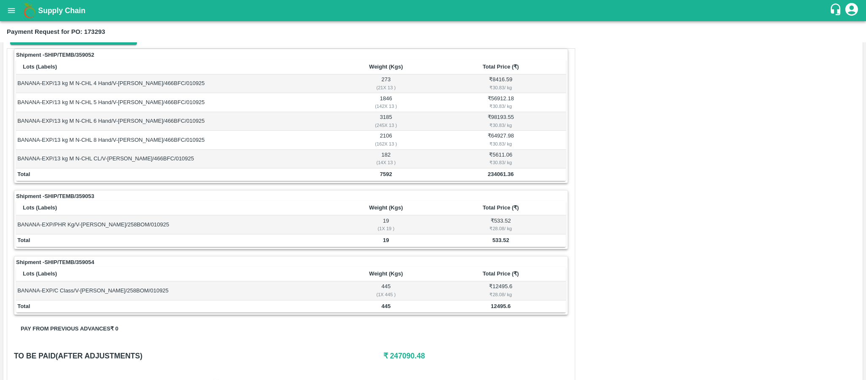
click at [350, 200] on div "Shipment - SHIP/TEMB/359053" at bounding box center [291, 196] width 550 height 8
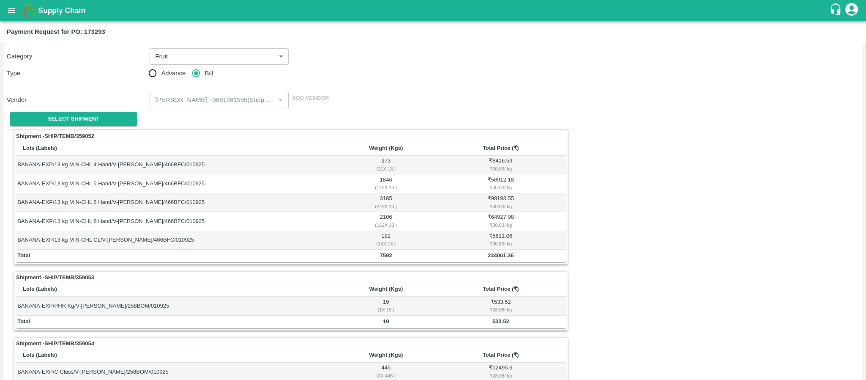
scroll to position [0, 0]
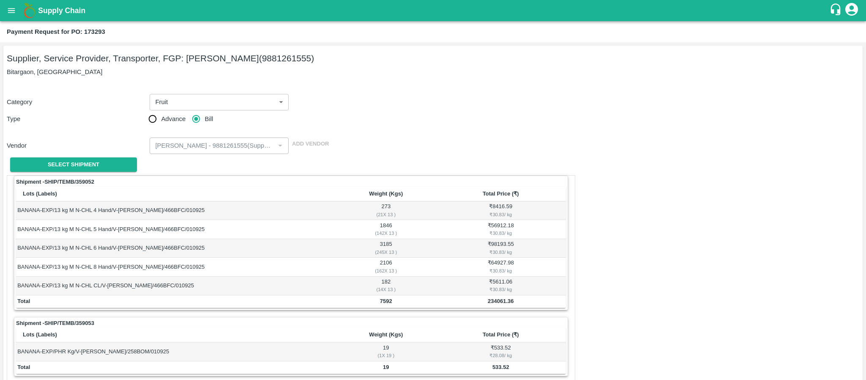
click at [384, 98] on div "Category Fruit 1 ​" at bounding box center [431, 100] width 856 height 20
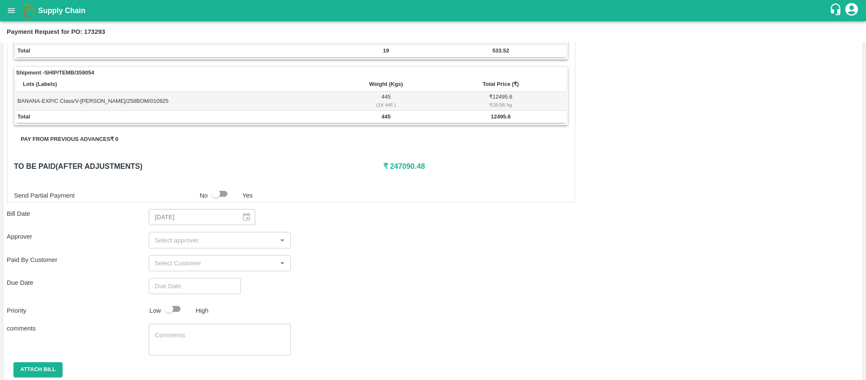
scroll to position [317, 0]
click at [219, 194] on input "checkbox" at bounding box center [216, 193] width 48 height 16
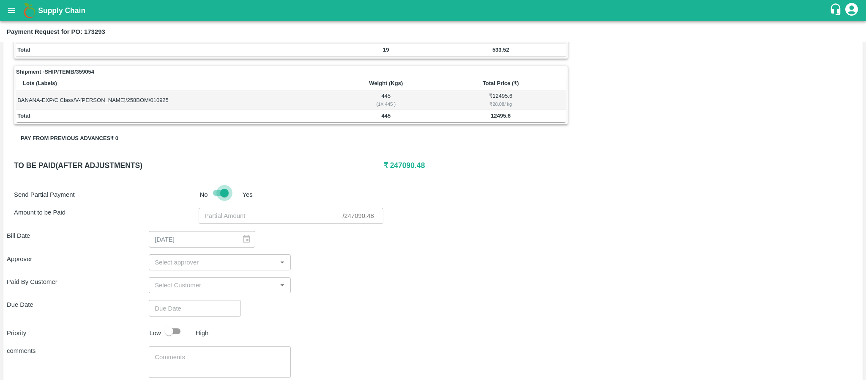
click at [219, 194] on input "checkbox" at bounding box center [224, 193] width 48 height 16
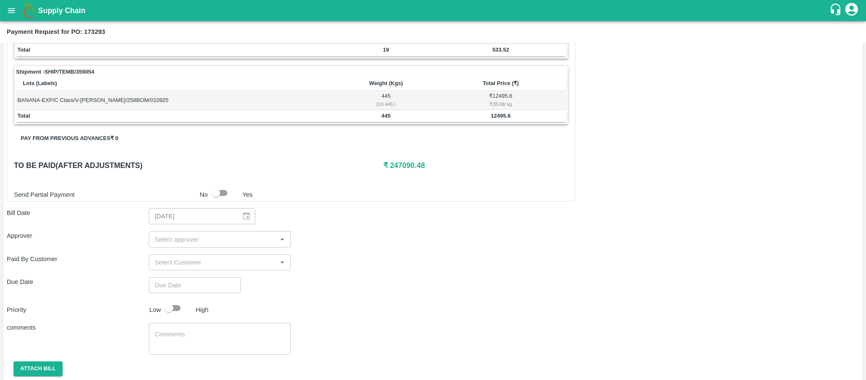
click at [219, 194] on input "checkbox" at bounding box center [216, 193] width 48 height 16
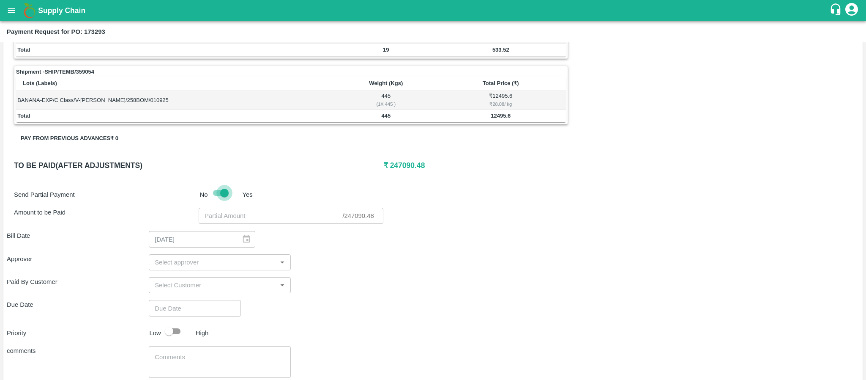
click at [219, 194] on input "checkbox" at bounding box center [224, 193] width 48 height 16
checkbox input "false"
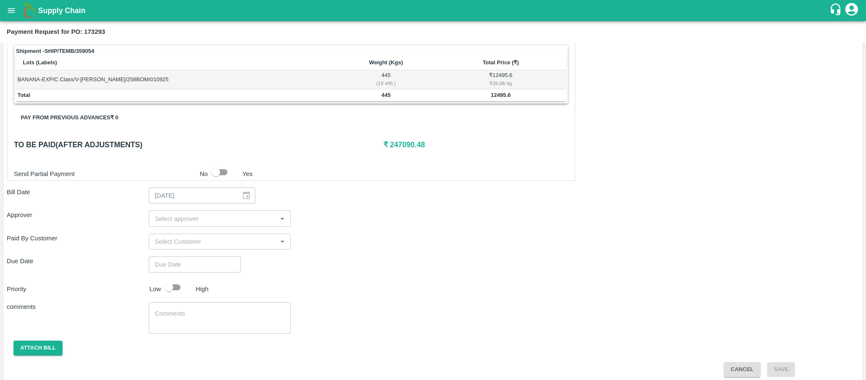
scroll to position [349, 0]
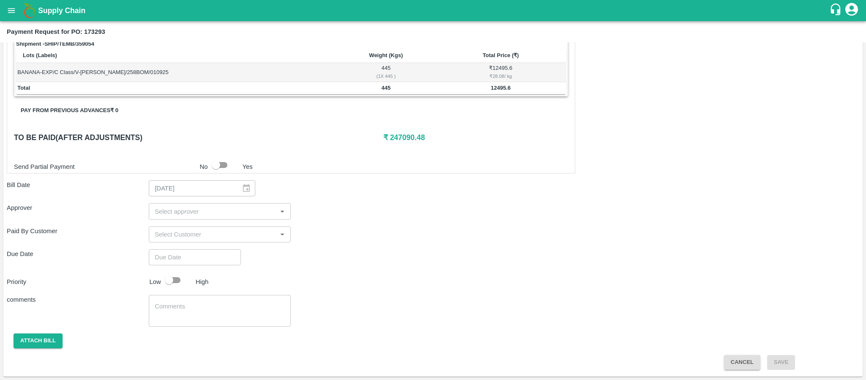
click at [171, 281] on input "checkbox" at bounding box center [169, 280] width 48 height 16
click at [171, 281] on input "checkbox" at bounding box center [177, 280] width 48 height 16
checkbox input "false"
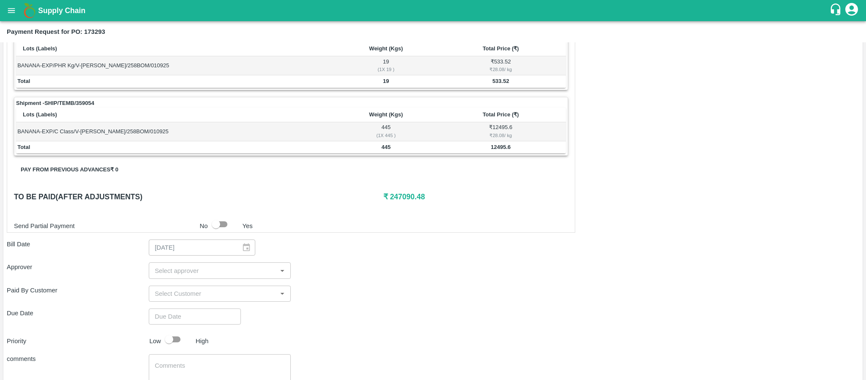
scroll to position [285, 0]
click at [396, 208] on div "Shipment - SHIP/TEMB/359052 Lots (Labels) Weight (Kgs) Total Price (₹) BANANA-E…" at bounding box center [291, 61] width 569 height 343
click at [411, 198] on h6 "₹ 247090.48" at bounding box center [475, 197] width 185 height 12
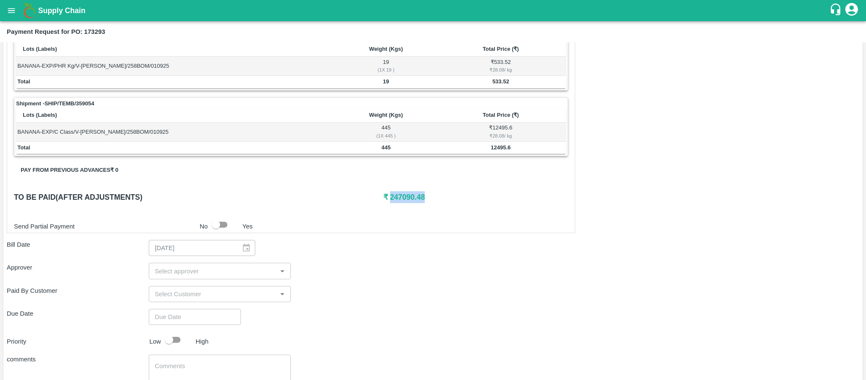
click at [411, 198] on h6 "₹ 247090.48" at bounding box center [475, 197] width 185 height 12
click at [369, 250] on div "Bill Date [DATE] ​" at bounding box center [433, 248] width 853 height 16
click at [410, 198] on h6 "₹ 247090.48" at bounding box center [475, 197] width 185 height 12
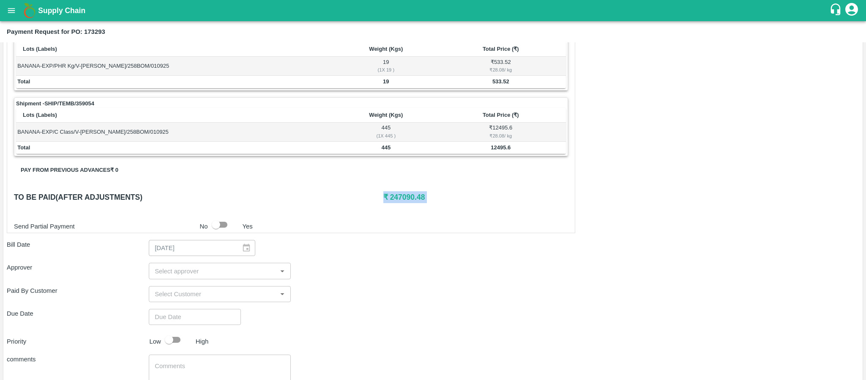
click at [410, 198] on h6 "₹ 247090.48" at bounding box center [475, 197] width 185 height 12
click at [382, 238] on div "Shipment - SHIP/TEMB/359052 Lots (Labels) Weight (Kgs) Total Price (₹) BANANA-E…" at bounding box center [433, 159] width 853 height 539
click at [247, 226] on p "Yes" at bounding box center [248, 225] width 10 height 9
click at [392, 224] on div "Send Partial Payment No Yes" at bounding box center [290, 224] width 558 height 16
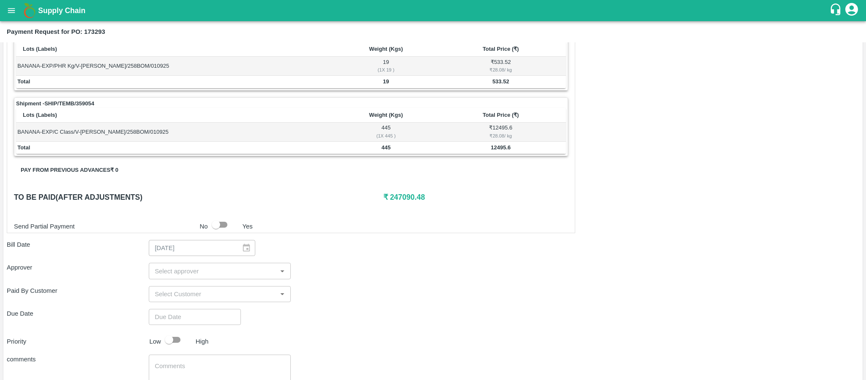
click at [392, 224] on div "Send Partial Payment No Yes" at bounding box center [290, 224] width 558 height 16
click at [424, 210] on div "Shipment - SHIP/TEMB/359052 Lots (Labels) Weight (Kgs) Total Price (₹) BANANA-E…" at bounding box center [291, 61] width 569 height 343
click at [418, 203] on h6 "₹ 247090.48" at bounding box center [475, 197] width 185 height 12
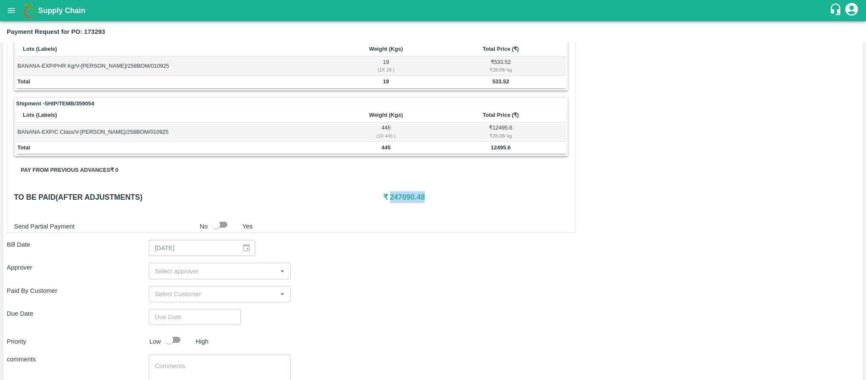
click at [418, 203] on h6 "₹ 247090.48" at bounding box center [475, 197] width 185 height 12
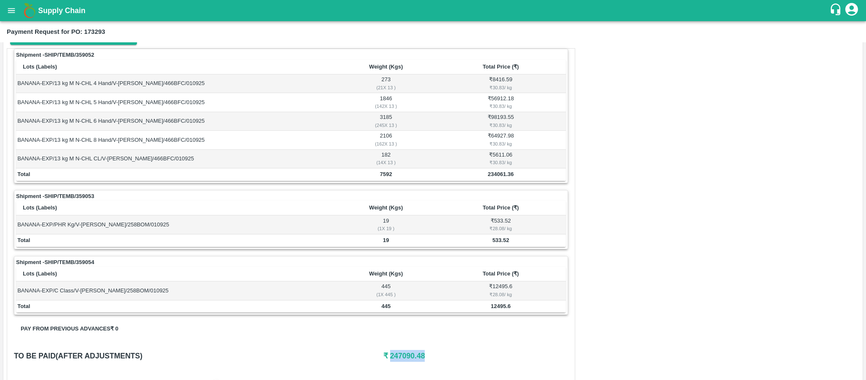
scroll to position [0, 0]
